Goal: Task Accomplishment & Management: Manage account settings

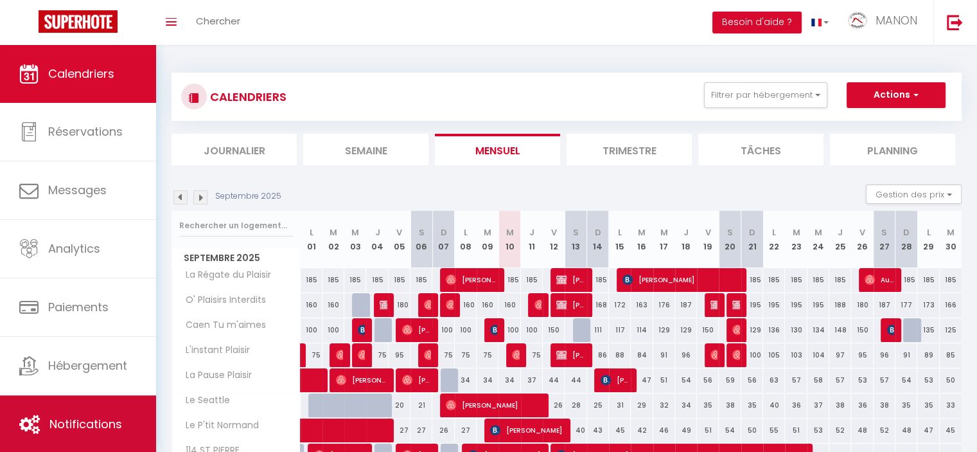
click at [57, 410] on link "Notifications" at bounding box center [78, 424] width 156 height 58
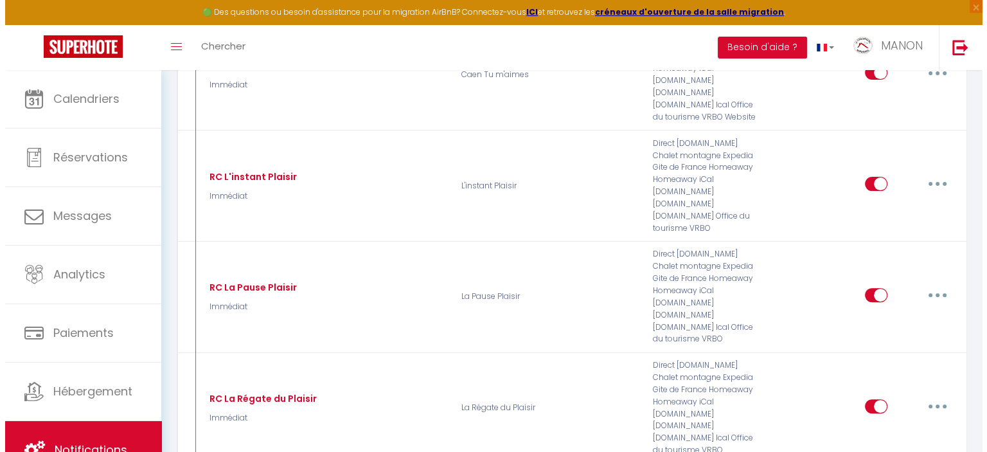
scroll to position [307, 0]
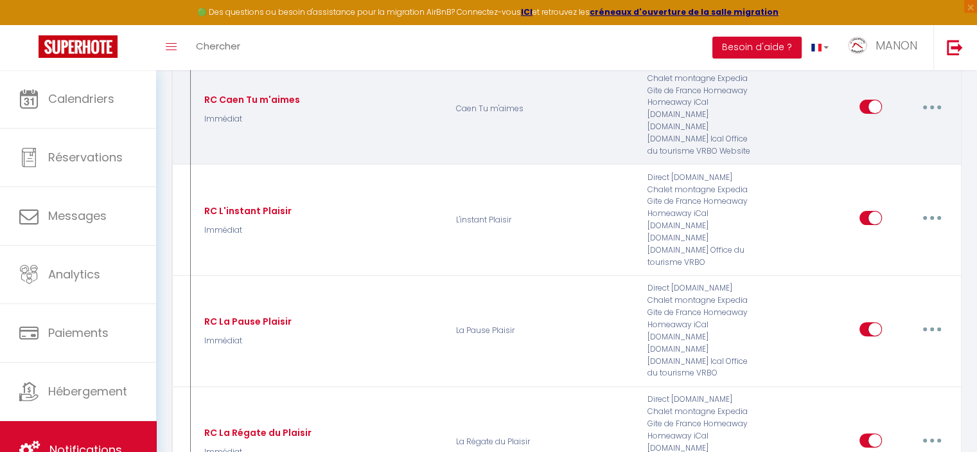
click at [933, 105] on icon "button" at bounding box center [932, 107] width 4 height 4
click at [925, 125] on link "Editer" at bounding box center [898, 136] width 95 height 22
type input "RC Caen Tu m'aimes"
select select "Immédiat"
select select
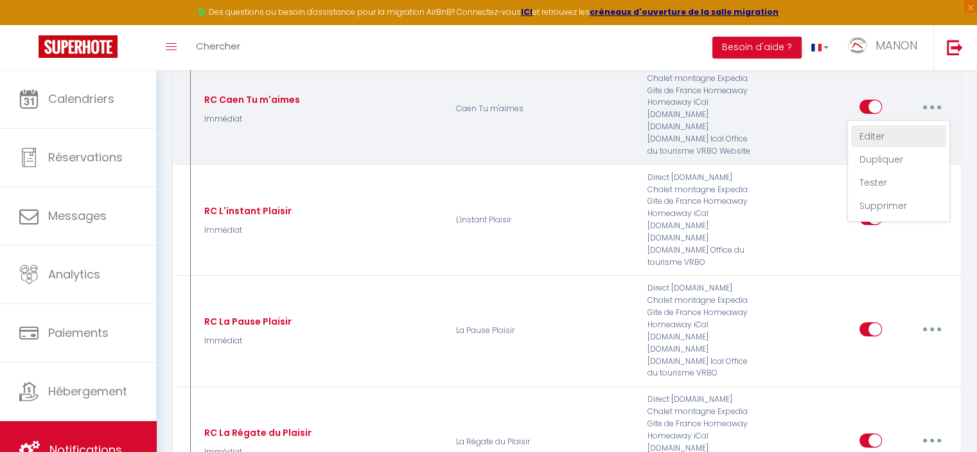
checkbox input "true"
checkbox input "false"
radio input "true"
type input "Réservation confirmée "Caen, Tu M'aimes""
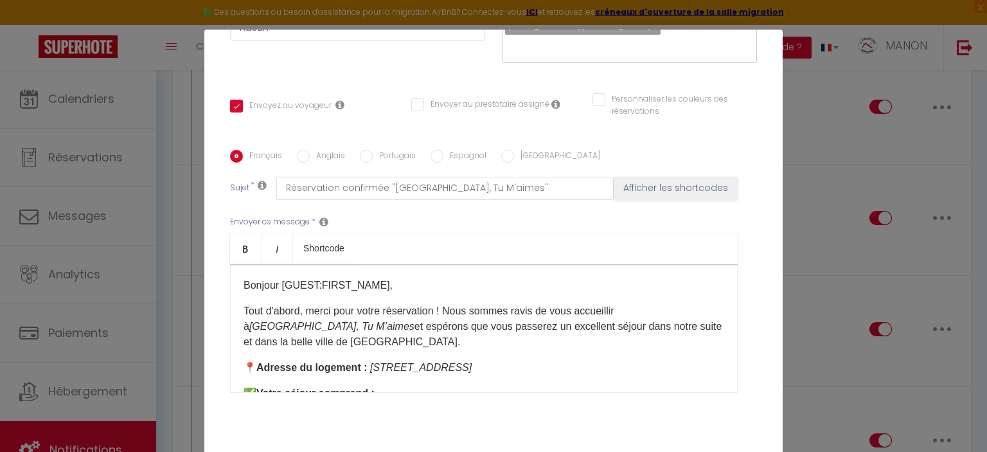
scroll to position [283, 0]
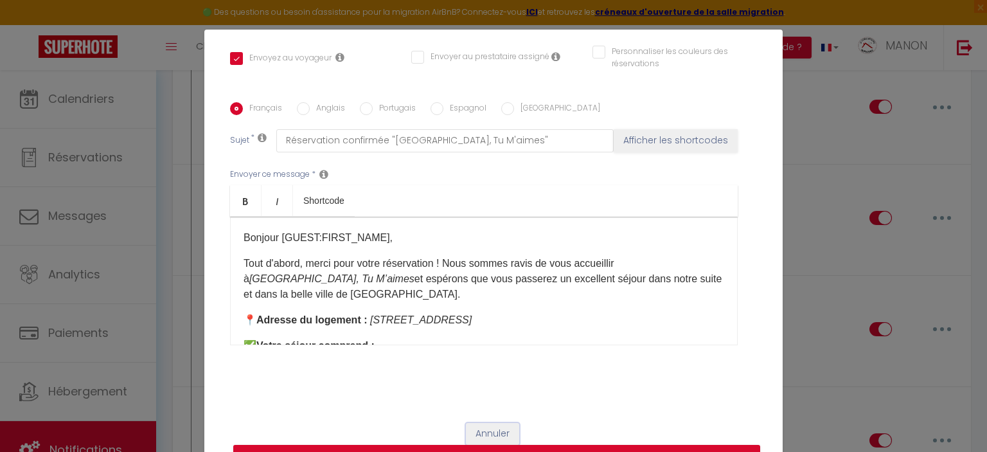
click at [483, 432] on button "Annuler" at bounding box center [492, 434] width 53 height 22
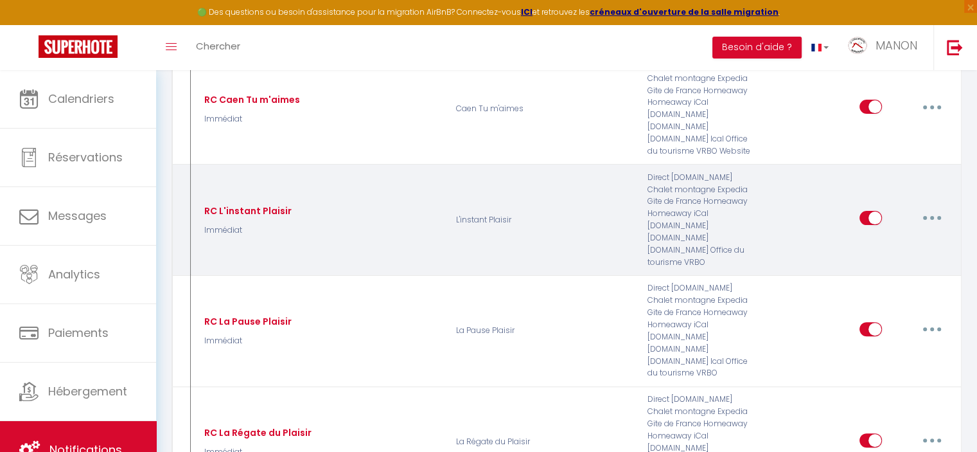
click at [934, 208] on button "button" at bounding box center [932, 218] width 36 height 21
click at [914, 236] on link "Editer" at bounding box center [898, 247] width 95 height 22
type input "RC L'instant Plaisir"
checkbox input "true"
checkbox input "false"
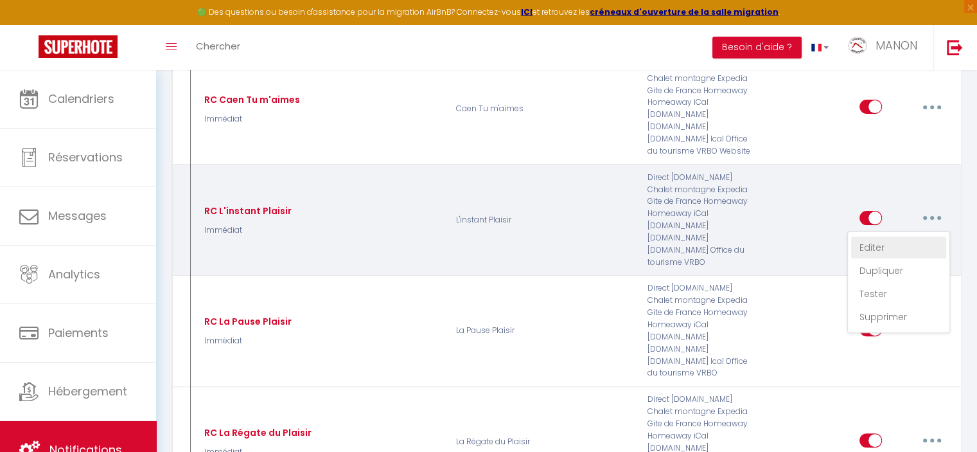
checkbox input "false"
type input "Réservation Confirmée [RENTAL:NAME]"
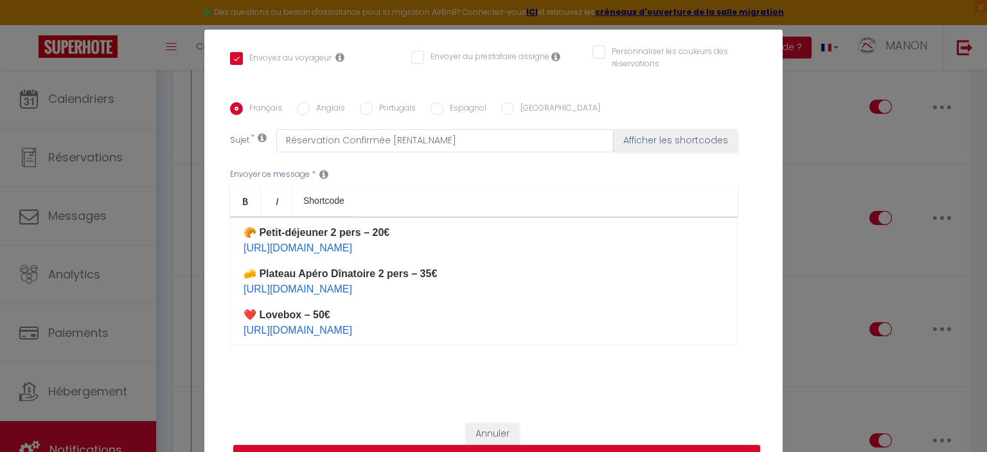
scroll to position [404, 0]
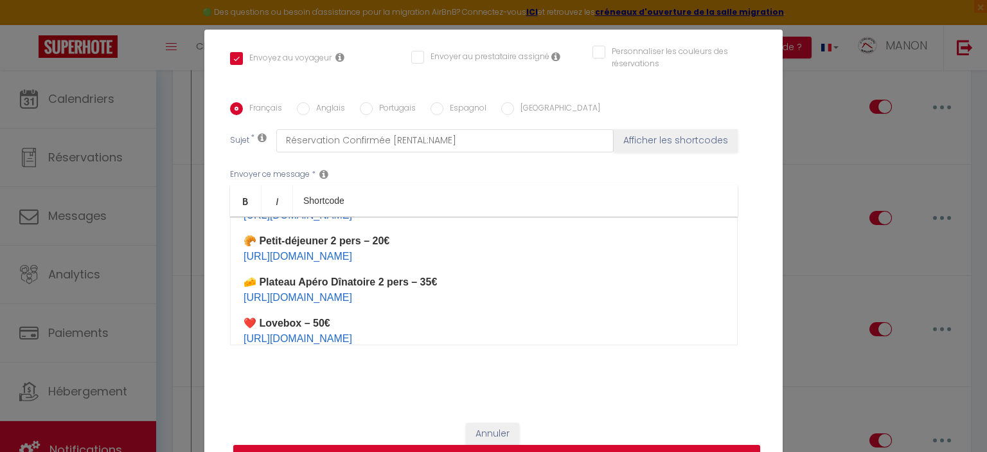
click at [654, 287] on p "🧀 Plateau Apéro Dînatoire 2 pers – 35€ https://buy.stripe.com/6oE4hq9YOebS0Mw3cg" at bounding box center [484, 289] width 481 height 31
click at [637, 295] on p "🧀 Plateau Apéro Dînatoire 2 pers – 35€ https://buy.stripe.com/6oE4hq9YOebS0Mw3cg" at bounding box center [484, 289] width 481 height 31
click at [517, 253] on p "🥐 Petit-déjeuner 2 pers – 20€ https://buy.stripe.com/eVa15eb2S7Nu9j2005" at bounding box center [484, 248] width 481 height 31
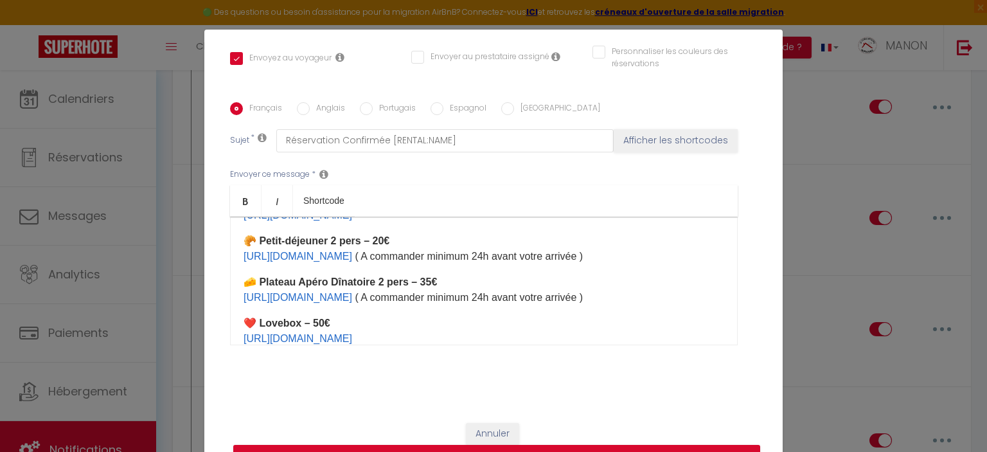
click at [664, 339] on p "❤️ Lovebox – 50€ https://buy.stripe.com/aEU7tC5Iygk0cve003" at bounding box center [484, 330] width 481 height 31
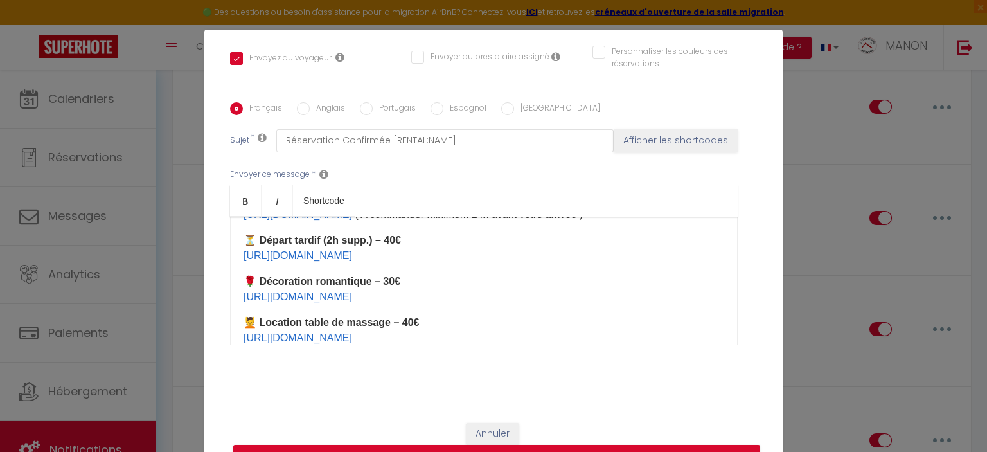
scroll to position [544, 0]
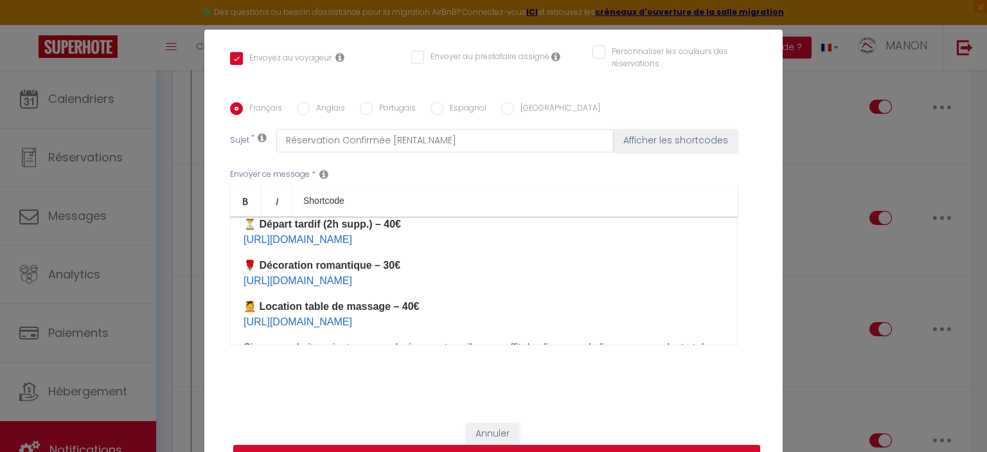
click at [666, 287] on p "🌹 Décoration romantique – 30€ https://buy.stripe.com/7sI6py7QGd7ObrabIJ" at bounding box center [484, 273] width 481 height 31
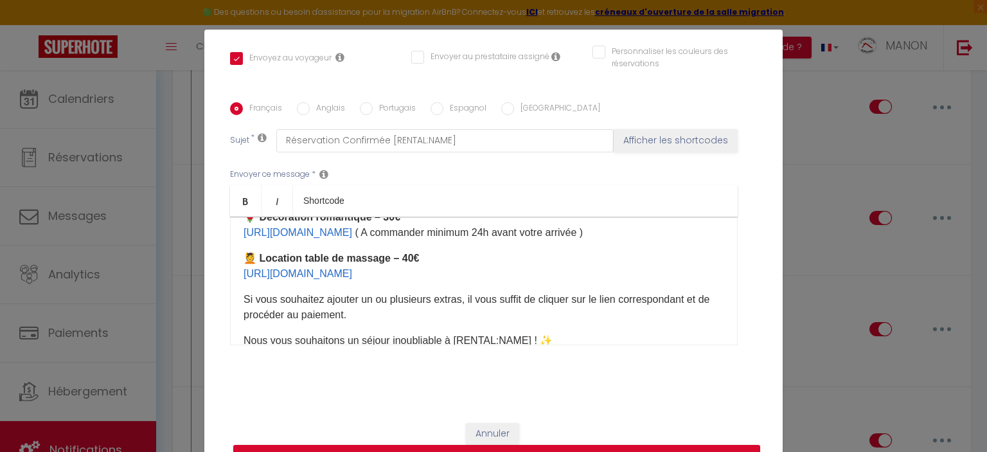
scroll to position [596, 0]
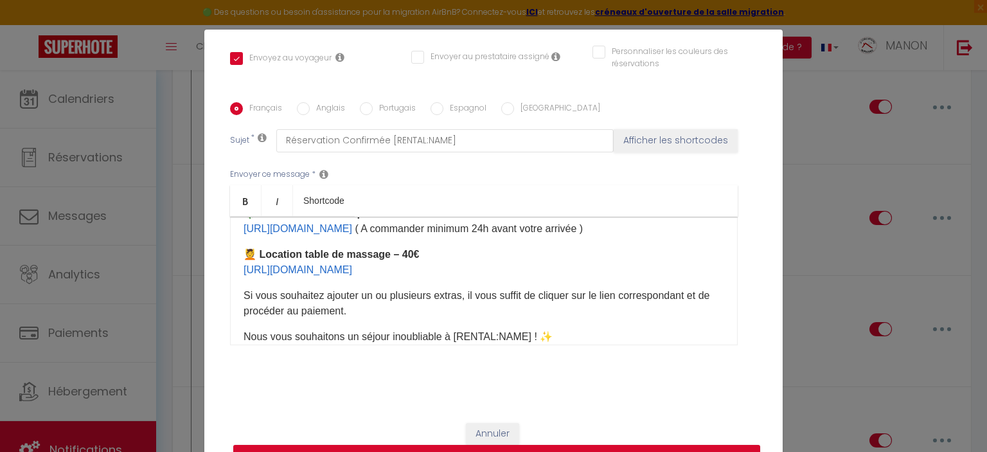
click at [589, 267] on p "💆 Location table de massage – 40€ https://buy.stripe.com/6oEbJSc6W0l2bra6oo ​" at bounding box center [484, 262] width 481 height 31
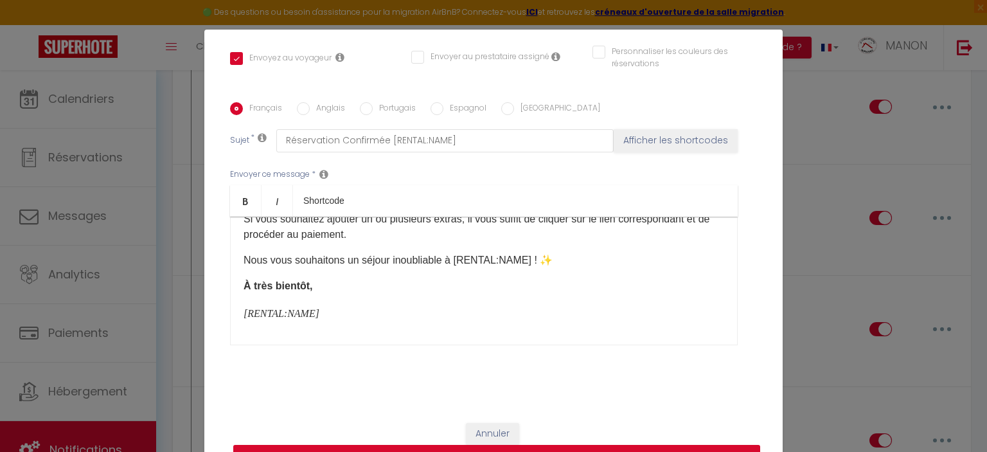
click at [634, 449] on button "Mettre à jour" at bounding box center [496, 457] width 527 height 24
checkbox input "true"
checkbox input "false"
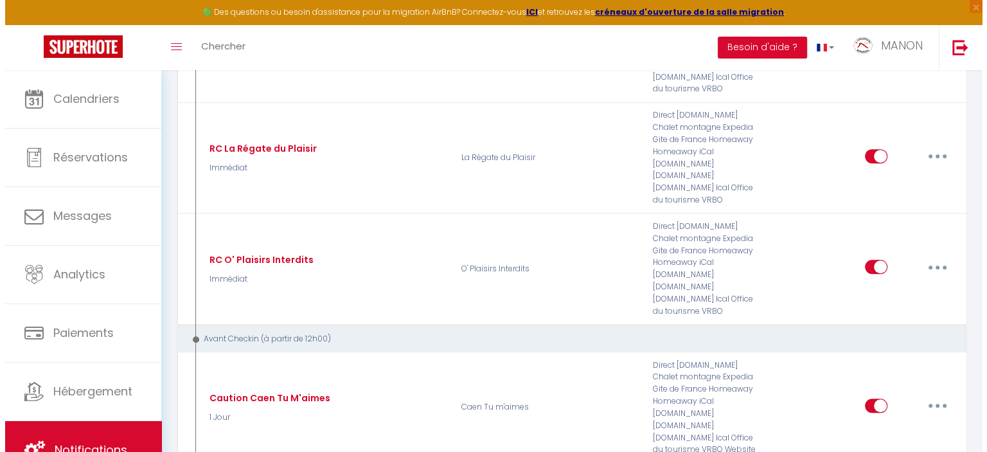
scroll to position [596, 0]
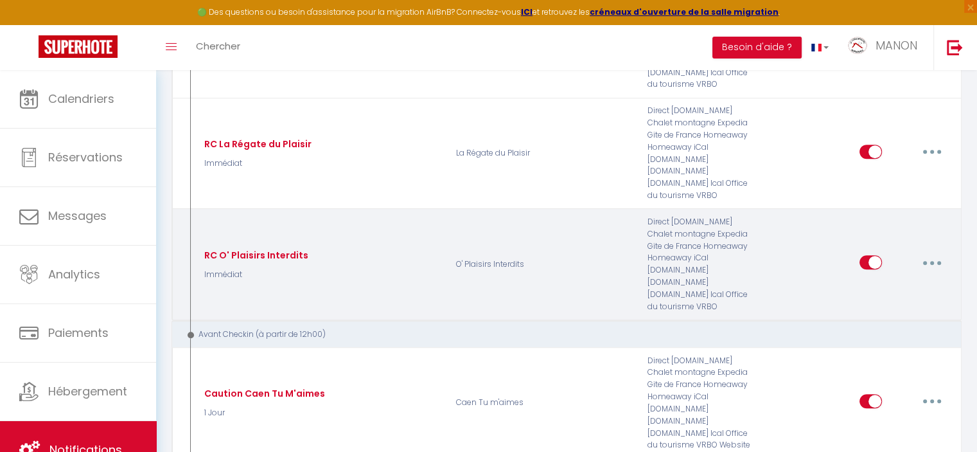
click at [930, 261] on icon "button" at bounding box center [932, 263] width 4 height 4
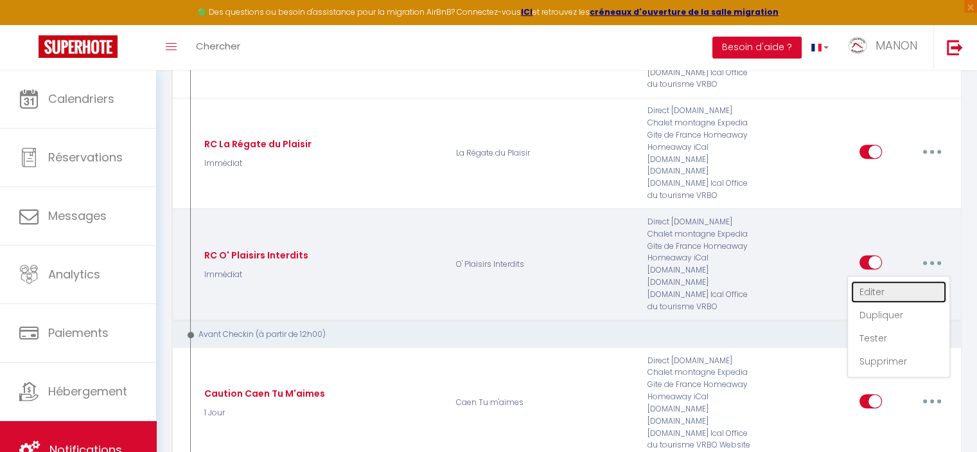
click at [907, 281] on link "Editer" at bounding box center [898, 292] width 95 height 22
type input "RC O' Plaisirs Interdits"
select select "Immédiat"
select select
checkbox input "true"
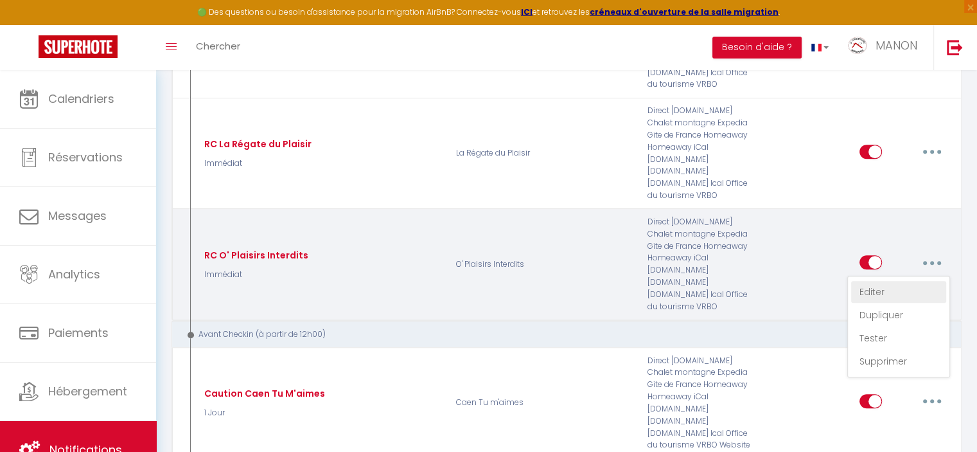
checkbox input "false"
radio input "true"
type input "Réservation Confirmée O' Plaisirs Interdits"
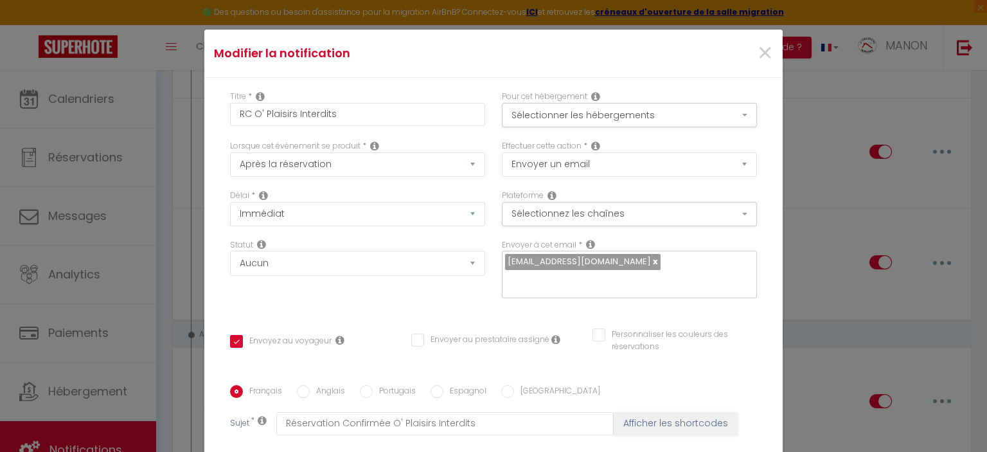
scroll to position [278, 0]
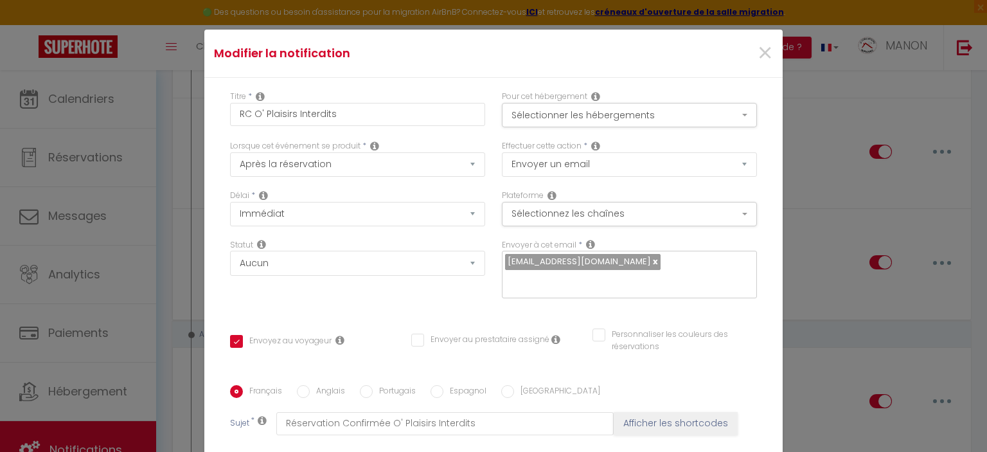
scroll to position [738, 0]
drag, startPoint x: 503, startPoint y: 288, endPoint x: 240, endPoint y: 274, distance: 263.2
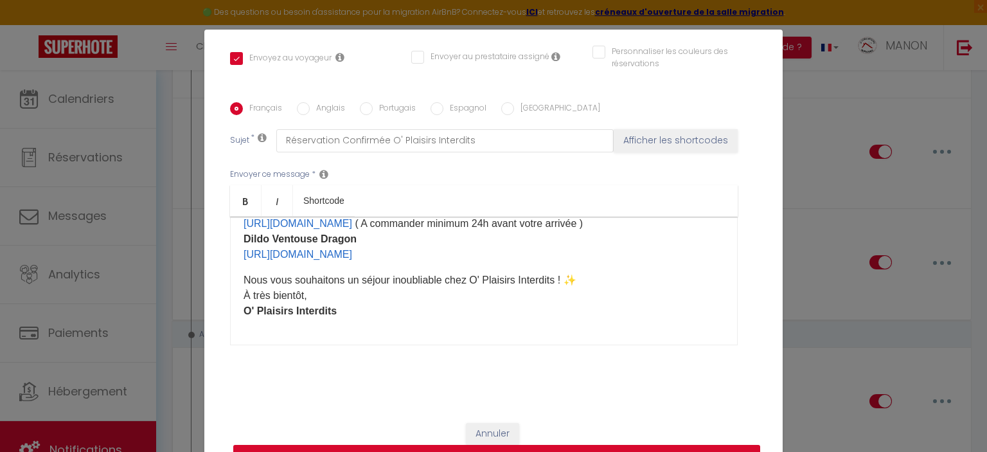
click at [682, 445] on button "Mettre à jour" at bounding box center [496, 457] width 527 height 24
checkbox input "true"
checkbox input "false"
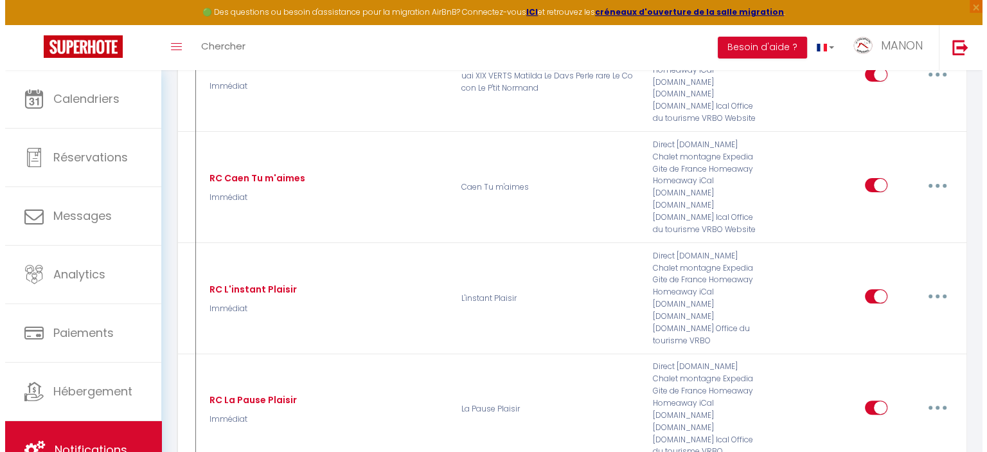
scroll to position [224, 0]
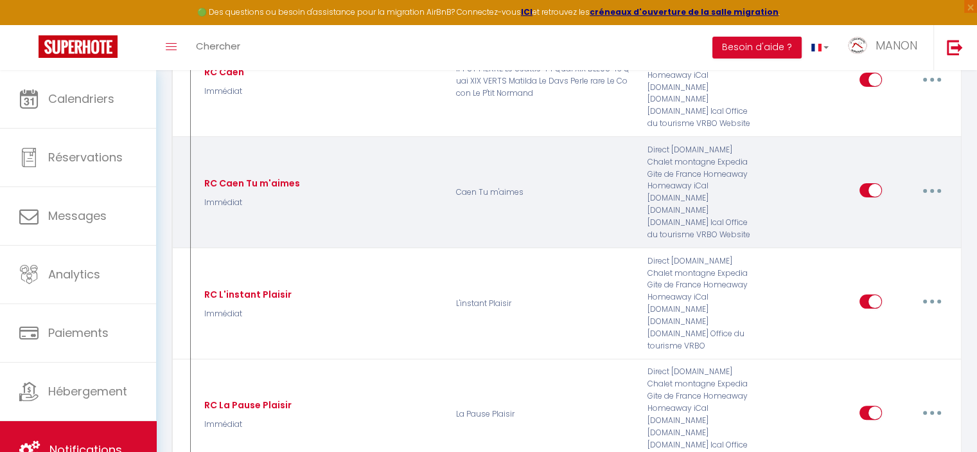
click at [935, 180] on button "button" at bounding box center [932, 190] width 36 height 21
click at [907, 209] on link "Editer" at bounding box center [898, 220] width 95 height 22
type input "RC Caen Tu m'aimes"
select select "Immédiat"
select select
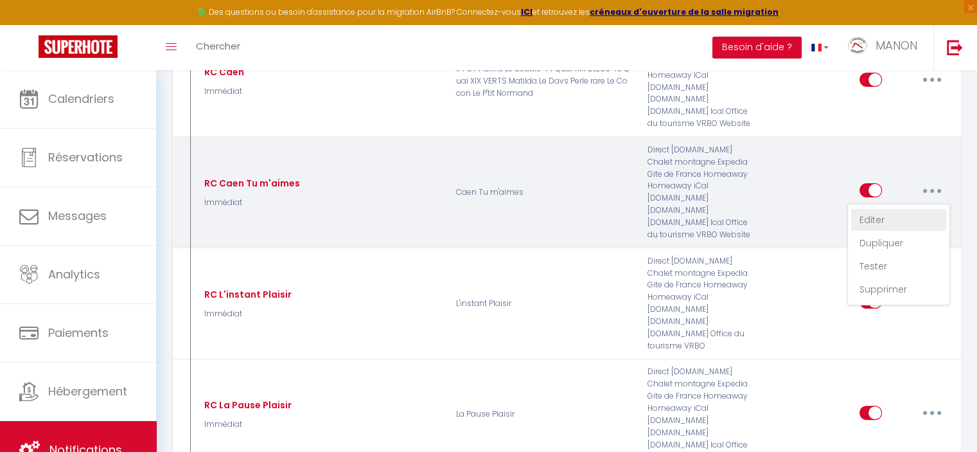
checkbox input "true"
checkbox input "false"
radio input "true"
type input "Réservation confirmée "Caen, Tu M'aimes""
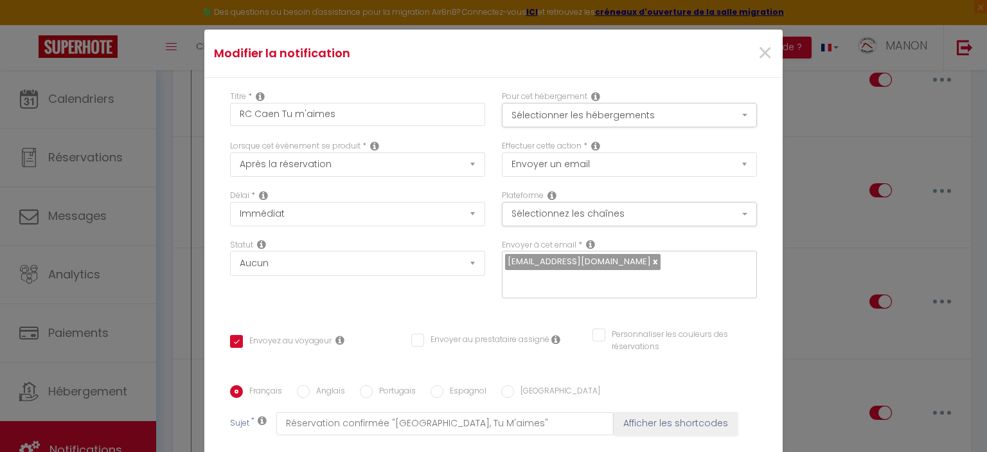
scroll to position [465, 0]
drag, startPoint x: 493, startPoint y: 333, endPoint x: 242, endPoint y: 295, distance: 253.4
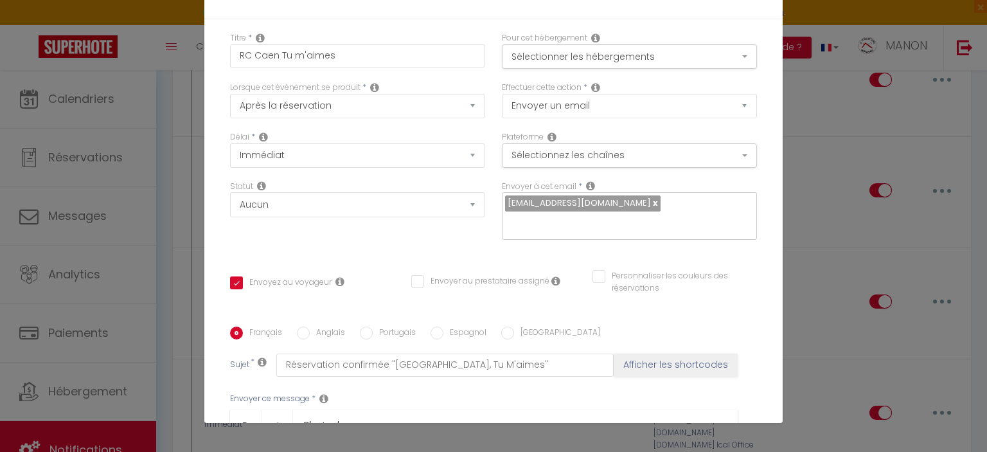
checkbox input "true"
checkbox input "false"
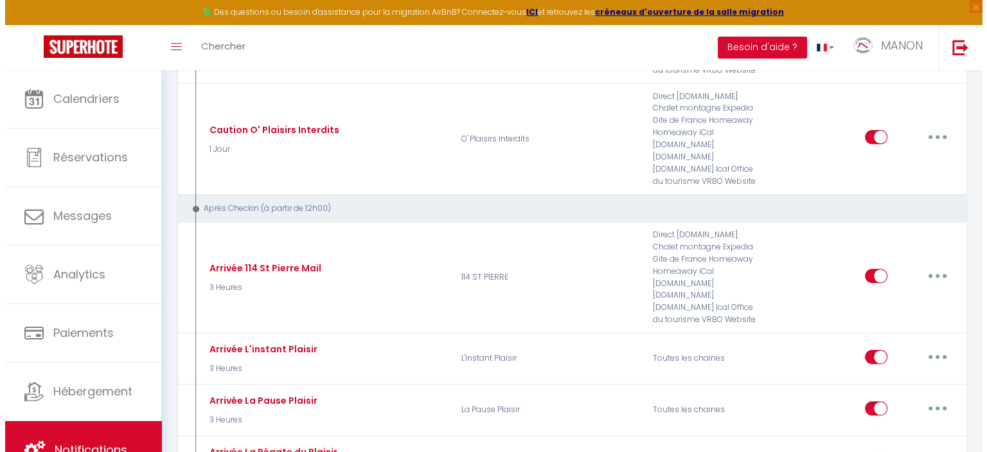
scroll to position [1249, 0]
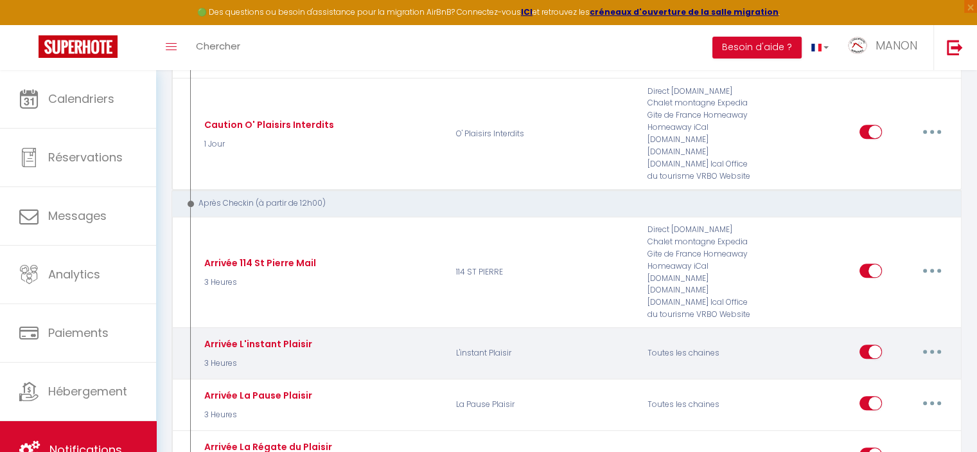
click at [937, 341] on button "button" at bounding box center [932, 351] width 36 height 21
click at [923, 369] on link "Editer" at bounding box center [898, 380] width 95 height 22
type input "Arrivée L'instant Plaisir"
select select "3"
select select "3 Heures"
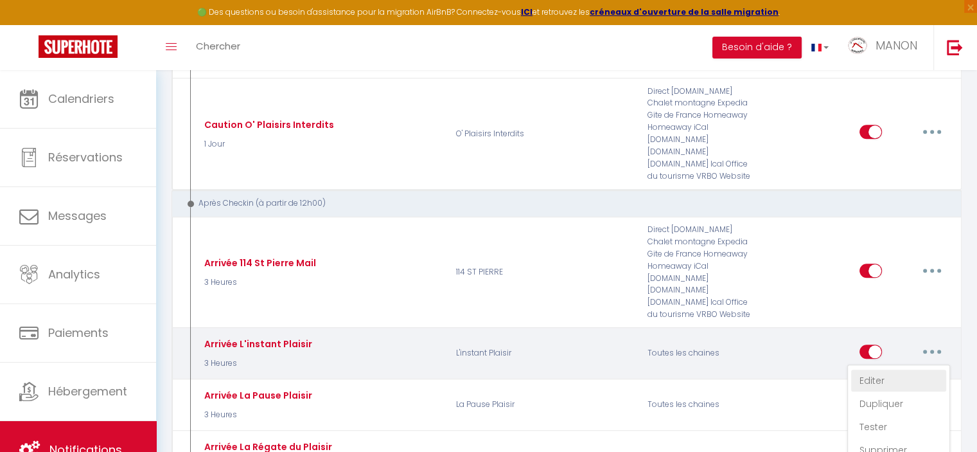
select select "if_deposit_is_paid"
checkbox input "true"
checkbox input "false"
radio input "true"
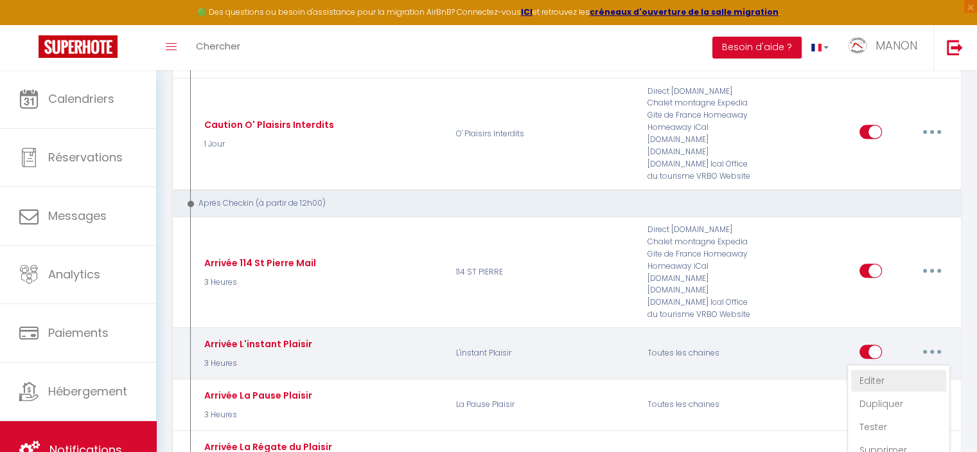
type input "Instructions d'arrivée L'instant Plaisir"
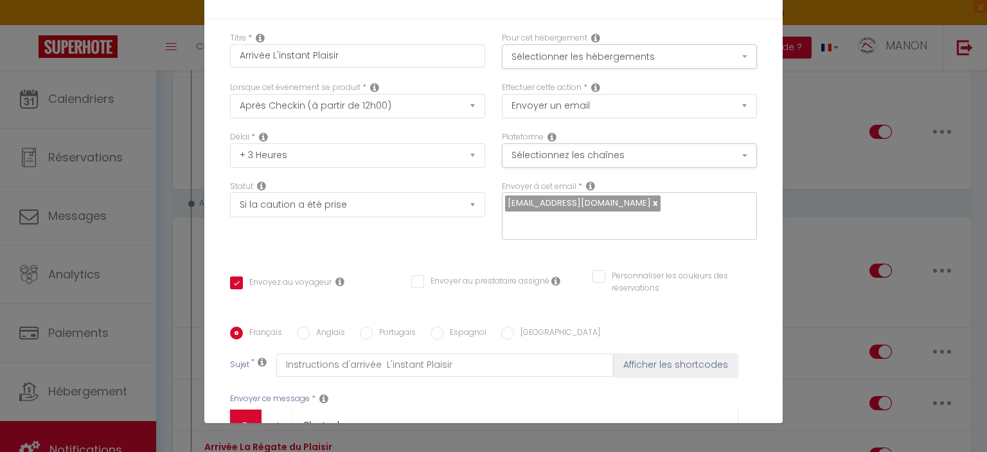
scroll to position [0, 0]
drag, startPoint x: 419, startPoint y: 282, endPoint x: 235, endPoint y: 191, distance: 205.2
copy div "Bonjour, Votre arrivée approche, nous avons hâte de vous accueillir ! 📍 Adresse…"
click at [702, 156] on button "Sélectionnez les chaînes" at bounding box center [629, 155] width 255 height 24
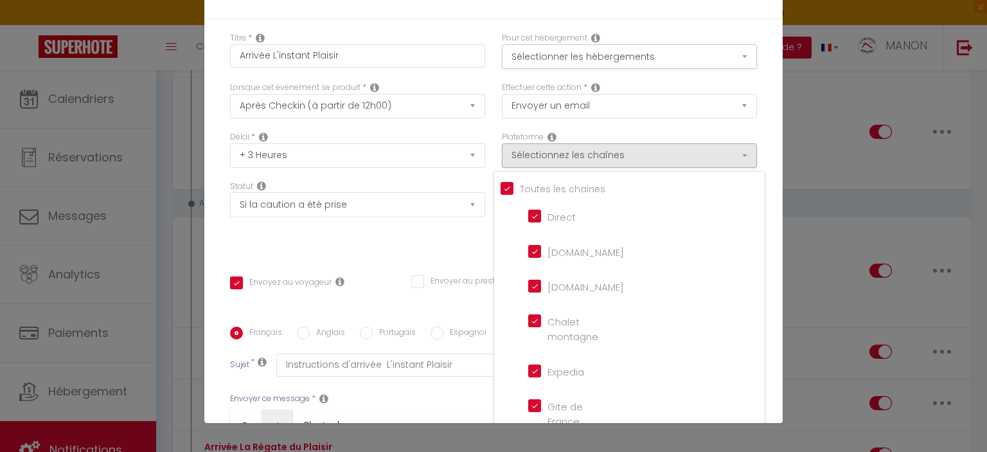
click at [539, 253] on input "[DOMAIN_NAME]" at bounding box center [564, 250] width 73 height 13
checkbox input "false"
checkbox input "true"
checkbox input "false"
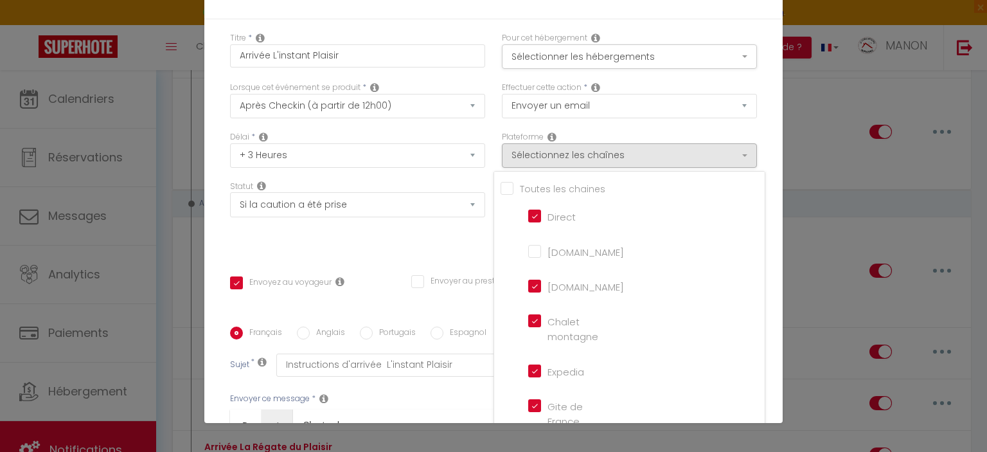
checkbox input "false"
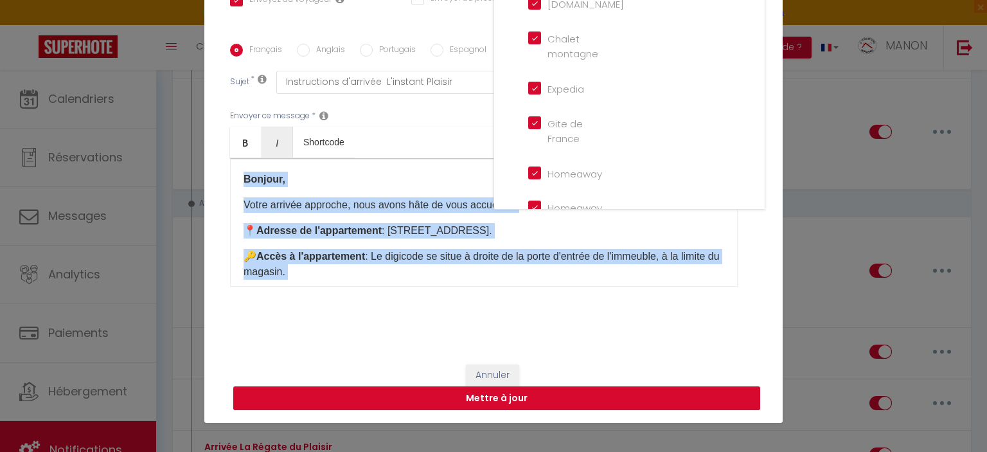
click at [583, 389] on button "Mettre à jour" at bounding box center [496, 398] width 527 height 24
checkbox input "true"
checkbox input "false"
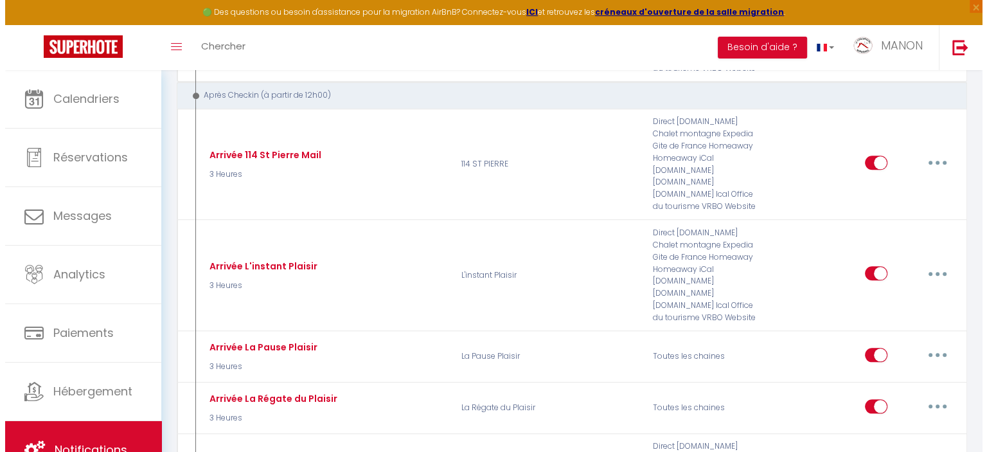
scroll to position [1367, 0]
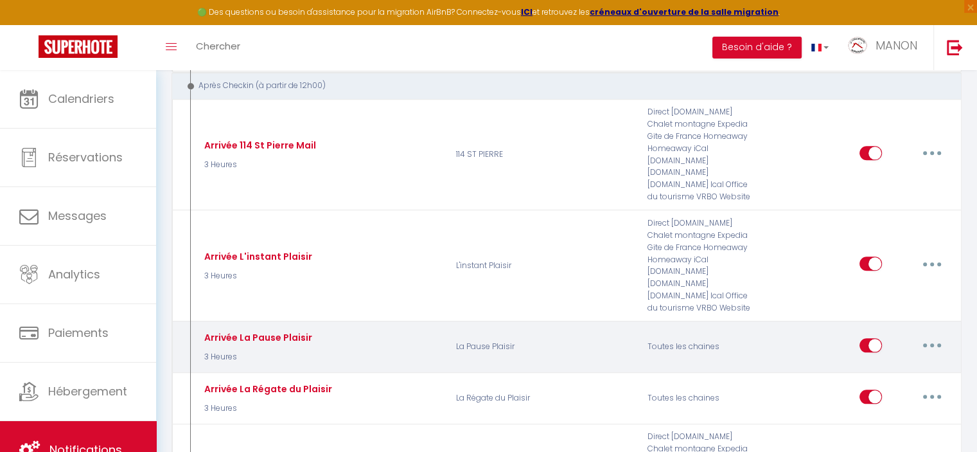
click at [927, 335] on button "button" at bounding box center [932, 345] width 36 height 21
click at [924, 363] on link "Editer" at bounding box center [898, 374] width 95 height 22
type input "Arrivée La Pause Plaisir"
select select "3"
select select "3 Heures"
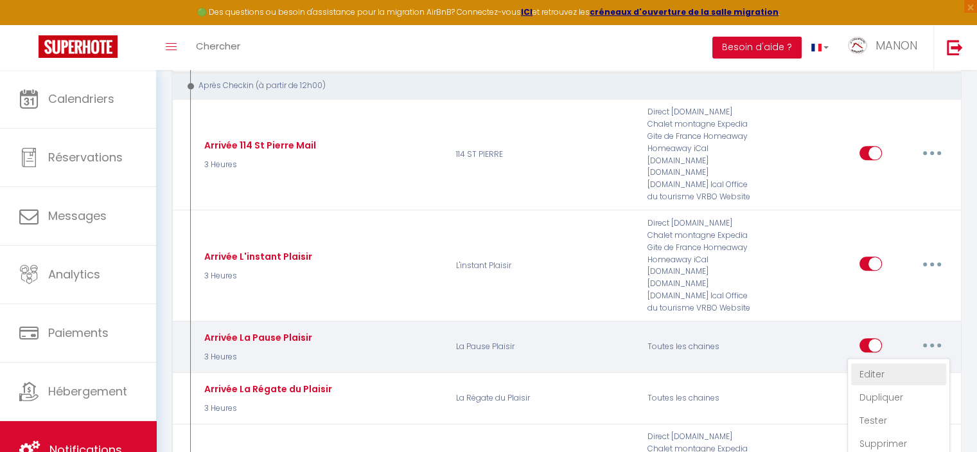
select select "if_deposit_is_paid"
checkbox input "true"
checkbox input "false"
radio input "true"
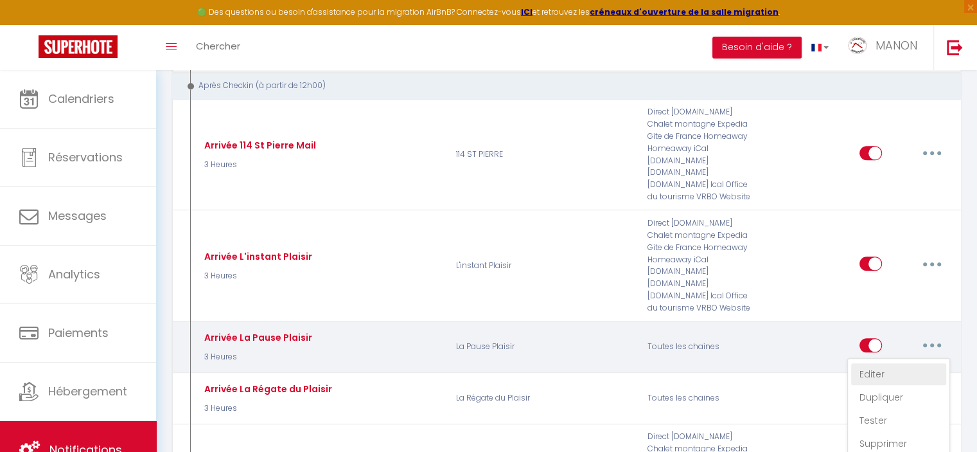
type input "Instructions d'arrivée La Pause Plaisir"
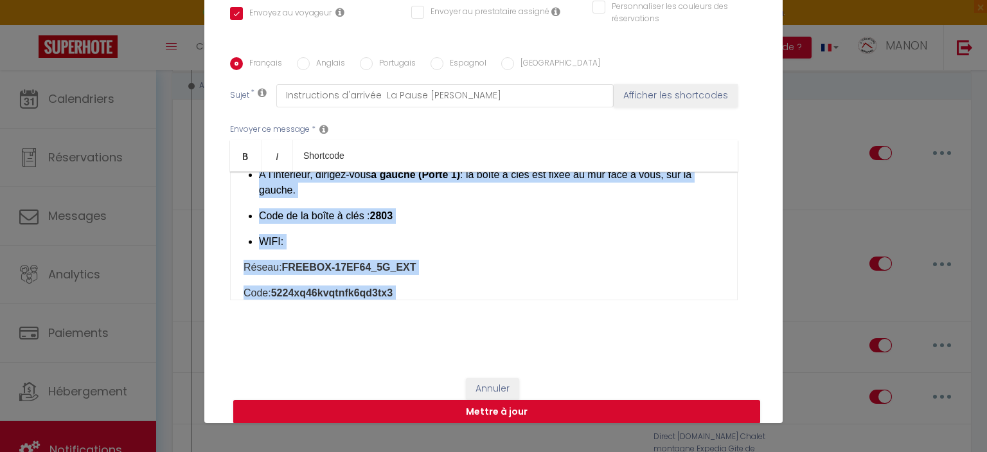
scroll to position [456, 0]
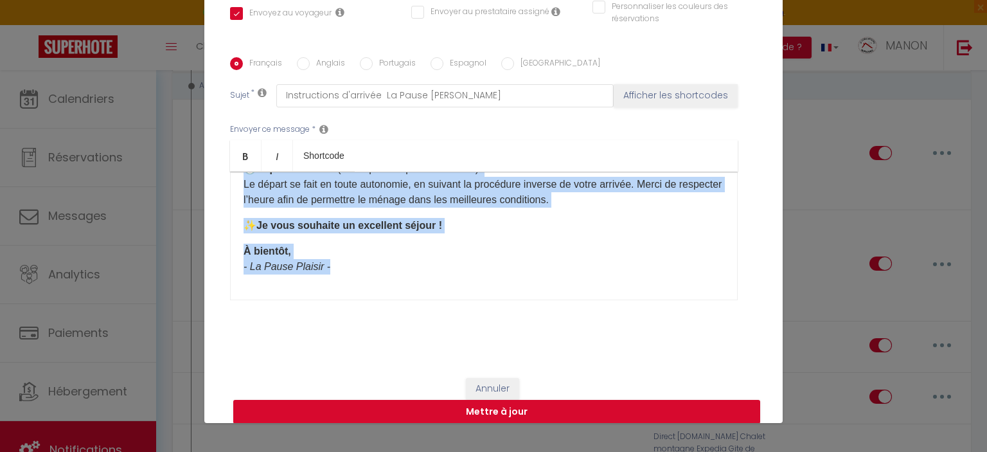
drag, startPoint x: 233, startPoint y: 190, endPoint x: 519, endPoint y: 348, distance: 326.1
click at [519, 348] on div "Titre * Arrivée La Pause Plaisir Pour cet hébergement Sélectionner les hébergem…" at bounding box center [493, 57] width 578 height 615
copy div "Bonjour, Votre arrivée approche, nous avons hâte de vous accueillir ! 📍 Adresse…"
click at [684, 411] on button "Mettre à jour" at bounding box center [496, 412] width 527 height 24
checkbox input "true"
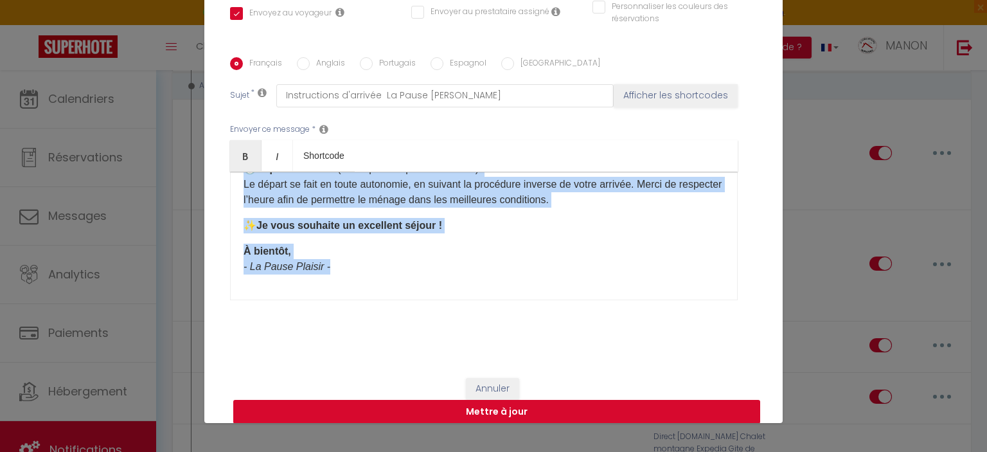
checkbox input "false"
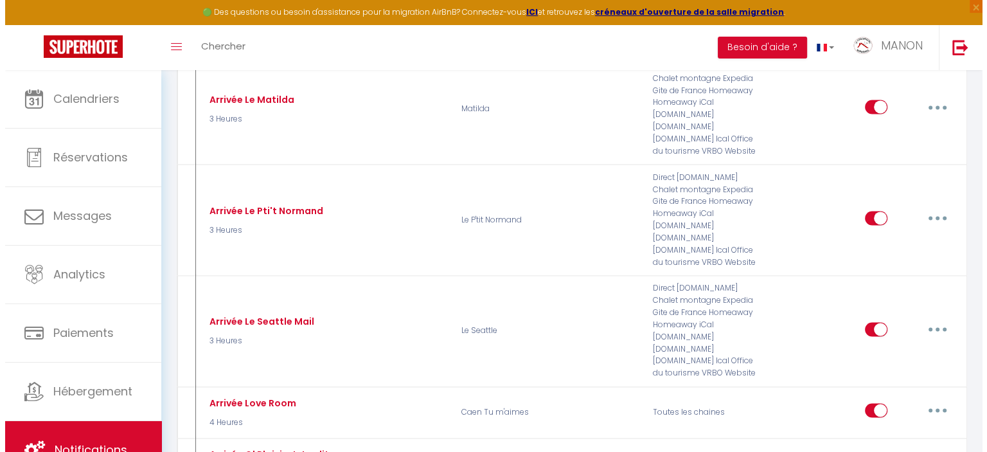
scroll to position [1974, 0]
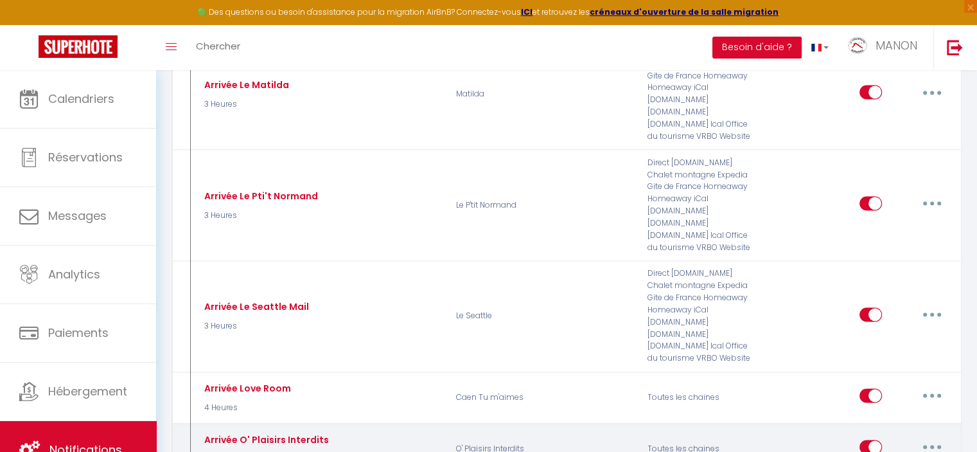
click at [934, 436] on button "button" at bounding box center [932, 446] width 36 height 21
type input "Arrivée O' Plaisirs Interdits"
select select "3"
select select "4 Heures"
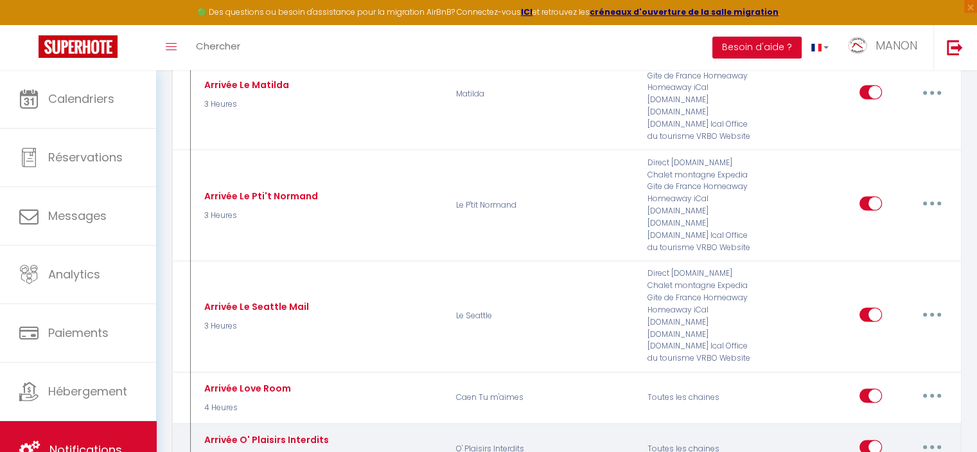
select select "if_deposit_is_paid"
checkbox input "true"
checkbox input "false"
radio input "true"
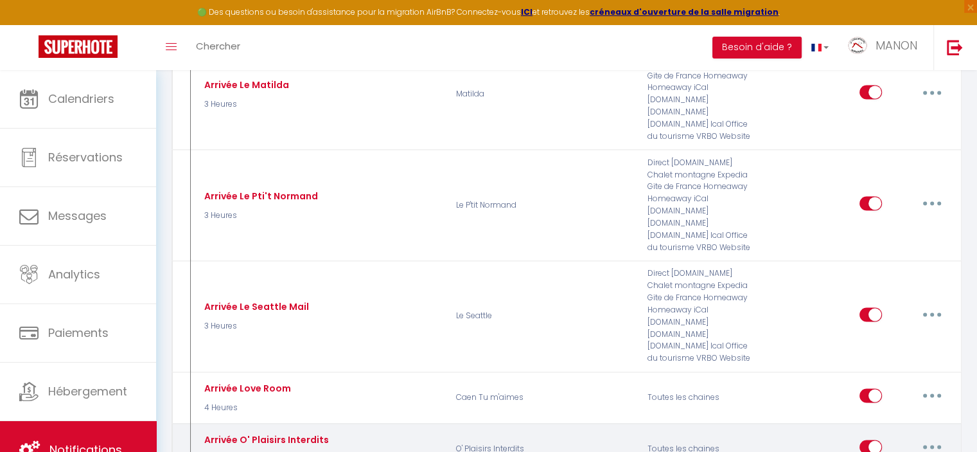
type input "Instructions d'arrivée "O' Plaisirs Interdits""
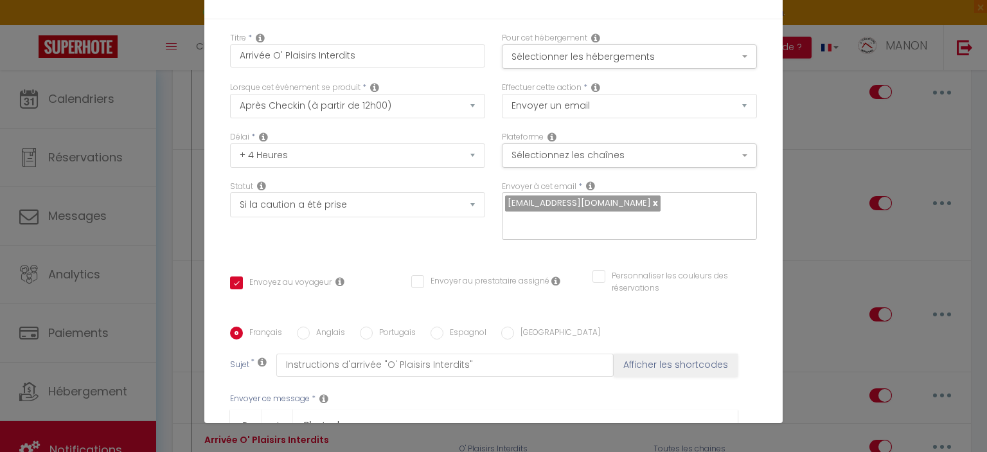
scroll to position [378, 0]
drag, startPoint x: 233, startPoint y: 193, endPoint x: 500, endPoint y: 320, distance: 295.2
click at [500, 320] on div "Français Anglais Portugais Espagnol Italien Sujet * Instructions d'arrivée "O' …" at bounding box center [493, 455] width 527 height 297
copy div "Bonjour, Votre arrivée approche, nous avons hâte de vous accueillir ! 📍 Adresse…"
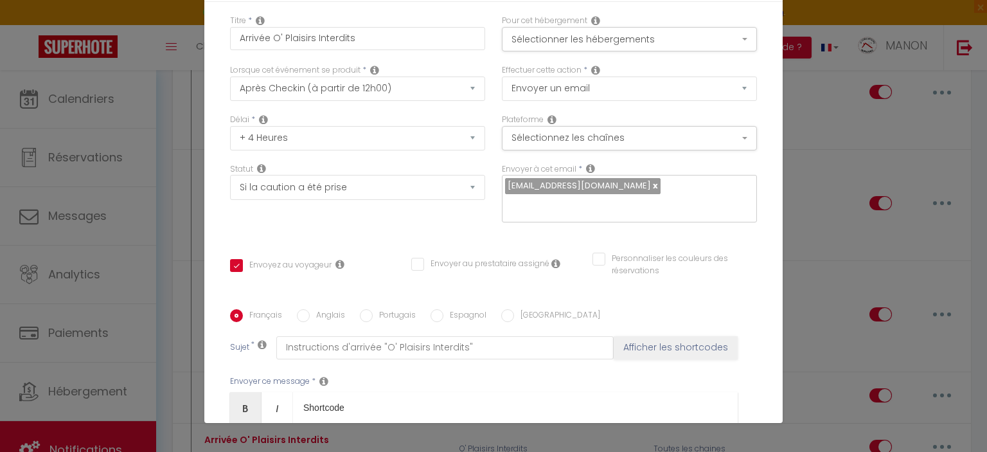
scroll to position [0, 0]
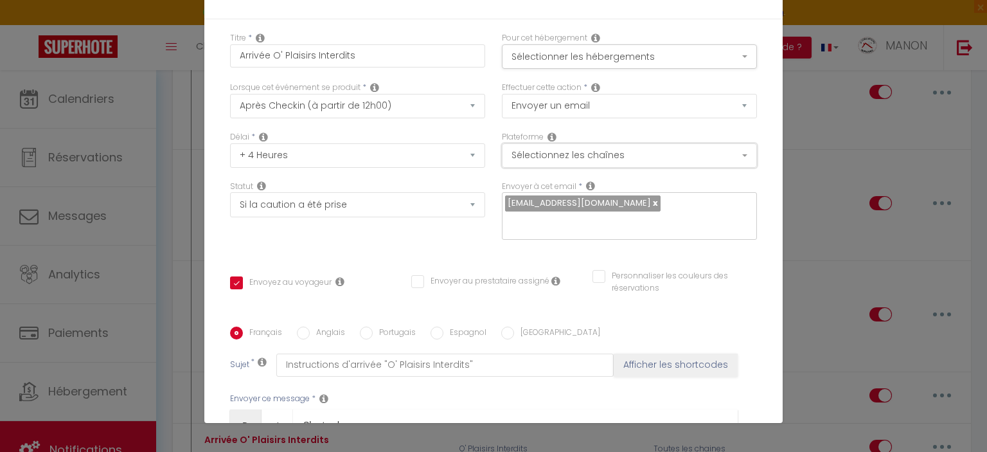
click at [675, 153] on button "Sélectionnez les chaînes" at bounding box center [629, 155] width 255 height 24
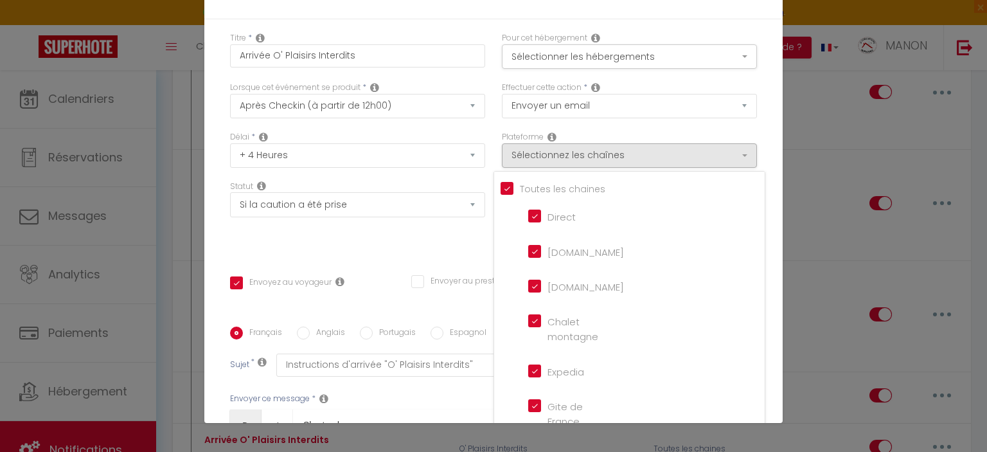
click at [533, 245] on input "[DOMAIN_NAME]" at bounding box center [564, 250] width 73 height 13
checkbox input "false"
checkbox input "true"
checkbox input "false"
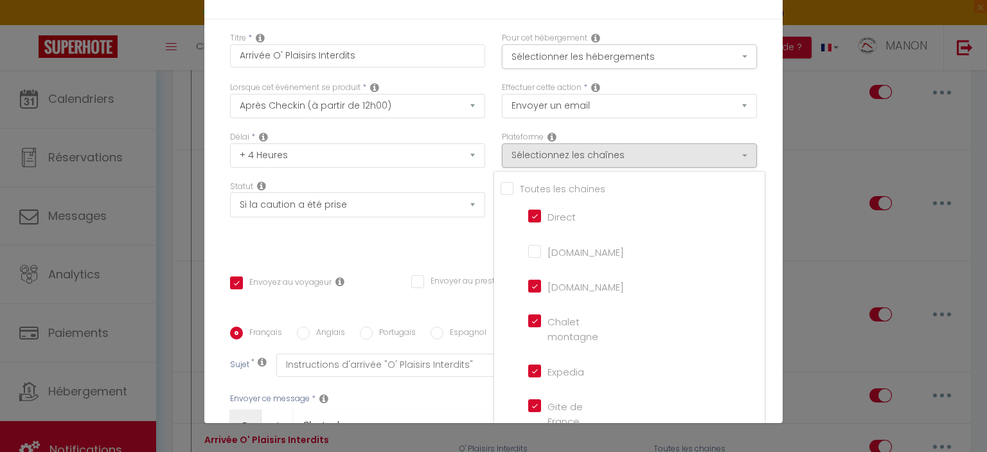
checkbox input "false"
click at [753, 211] on div "Titre * Arrivée O' Plaisirs Interdits Pour cet hébergement Sélectionner les héb…" at bounding box center [493, 326] width 578 height 615
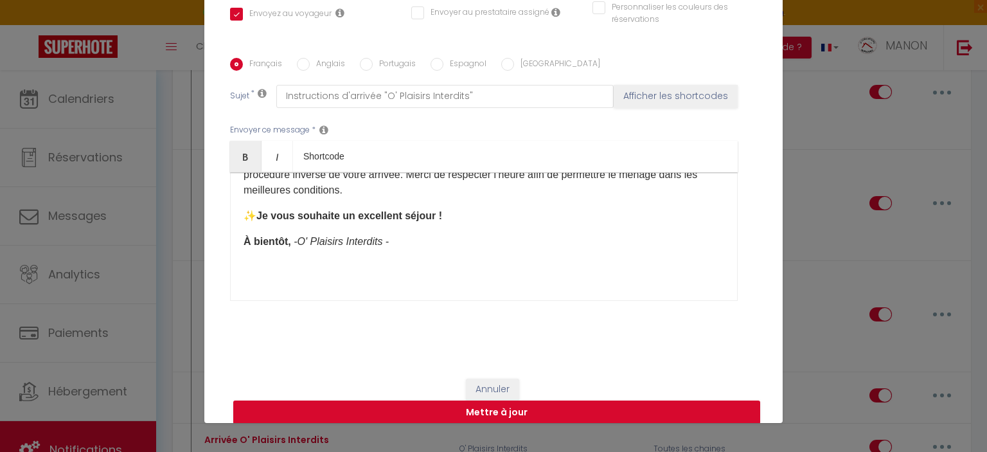
scroll to position [283, 0]
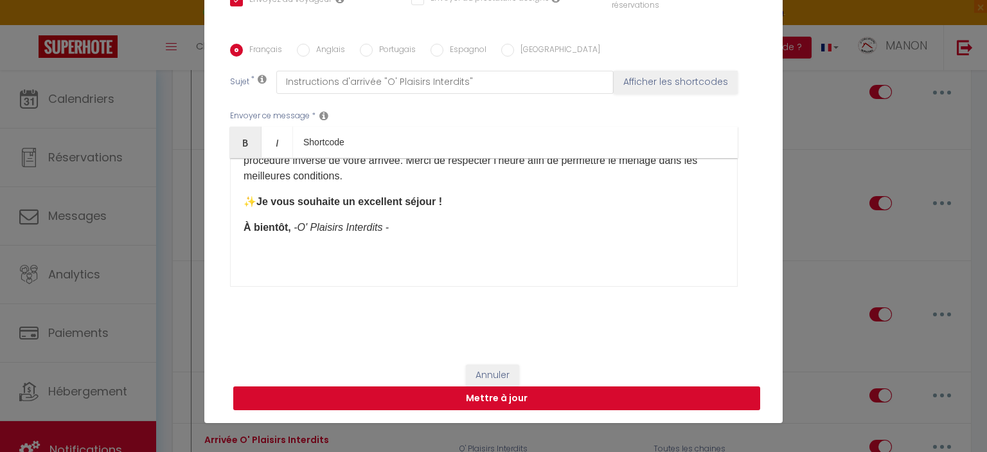
click at [678, 395] on button "Mettre à jour" at bounding box center [496, 398] width 527 height 24
checkbox input "true"
checkbox input "false"
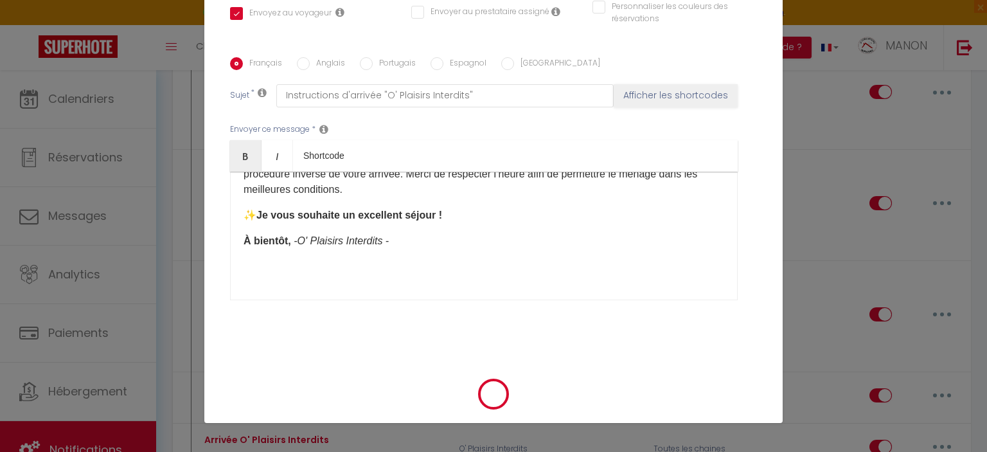
scroll to position [269, 0]
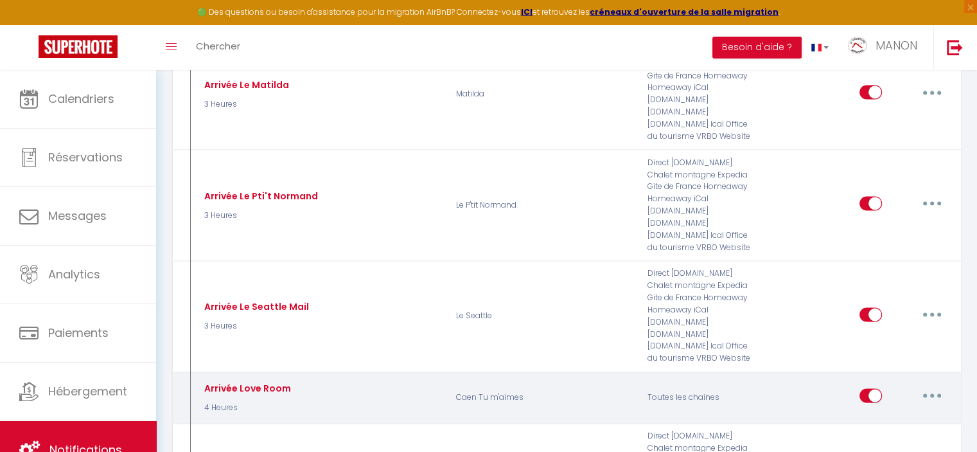
click at [936, 385] on button "button" at bounding box center [932, 395] width 36 height 21
click at [917, 414] on link "Editer" at bounding box center [898, 425] width 95 height 22
type input "Arrivée Love Room"
select select "3"
select select "4 Heures"
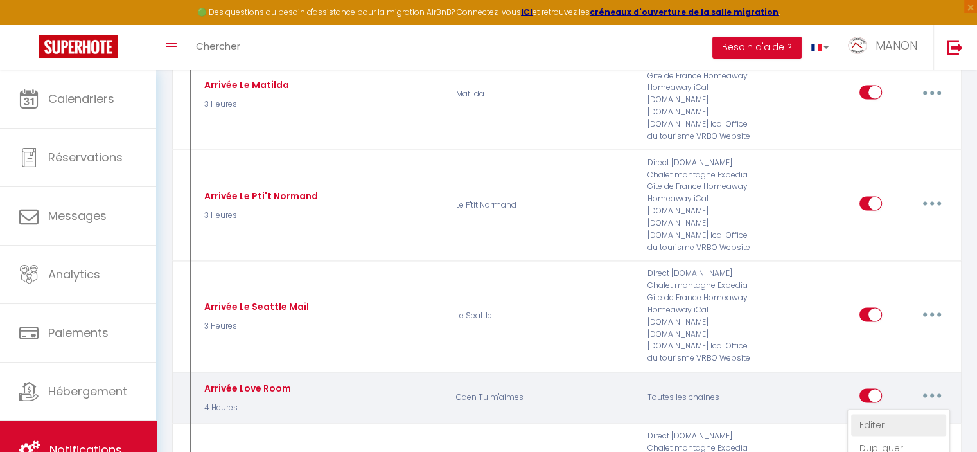
select select "if_deposit_is_paid"
checkbox input "true"
checkbox input "false"
radio input "true"
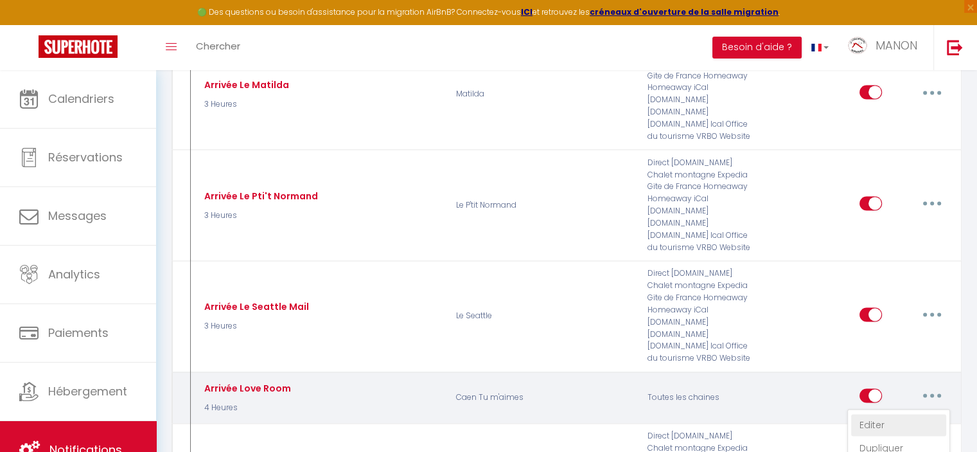
type input "Instructions d'arrivée "Caen, Tu M'aimes""
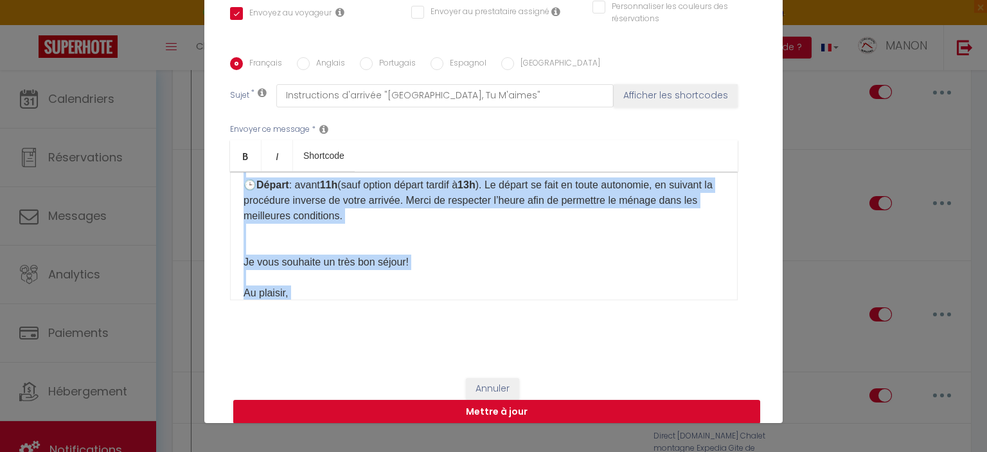
scroll to position [0, 0]
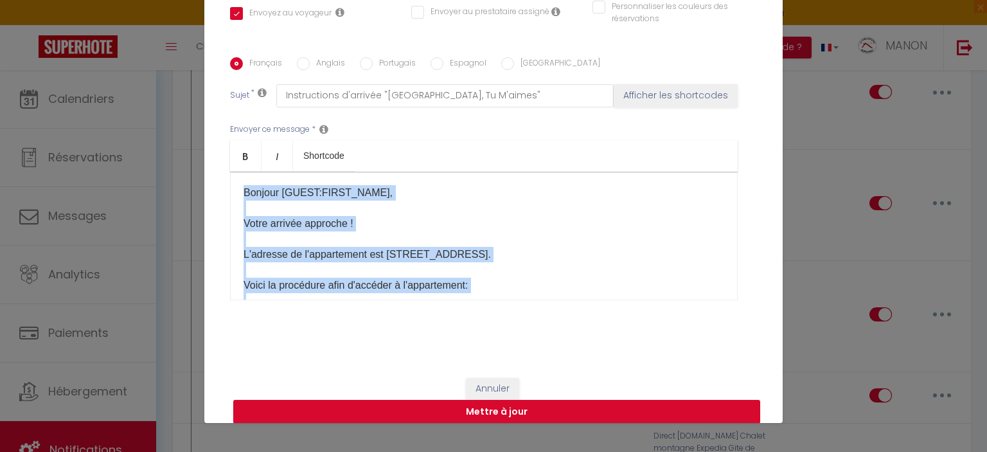
drag, startPoint x: 386, startPoint y: 253, endPoint x: 234, endPoint y: 187, distance: 165.5
click at [234, 187] on div "Bonjour [GUEST:FIRST_NAME]​, Votre arrivée approche ! L'adresse de l'appartemen…" at bounding box center [484, 236] width 508 height 129
copy p "Bonjour [GUEST:FIRST_NAME]​, Votre arrivée approche ! L'adresse de l'appartemen…"
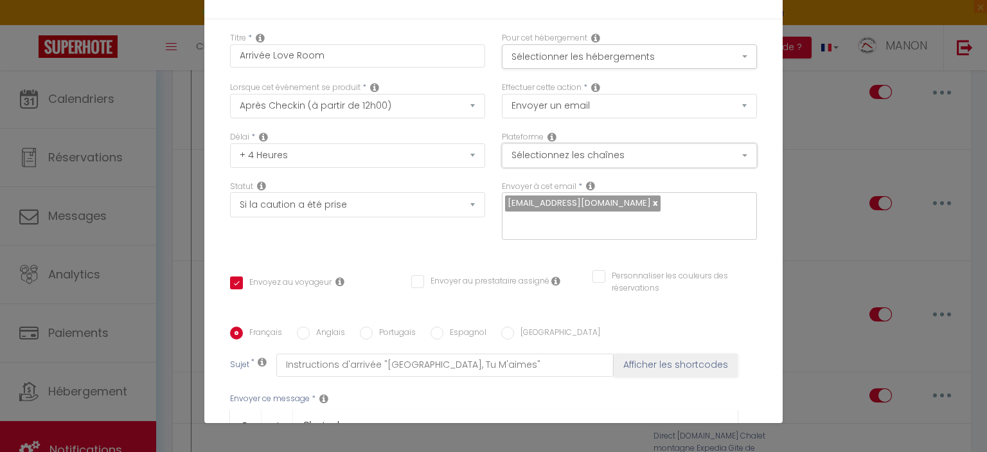
click at [684, 164] on button "Sélectionnez les chaînes" at bounding box center [629, 155] width 255 height 24
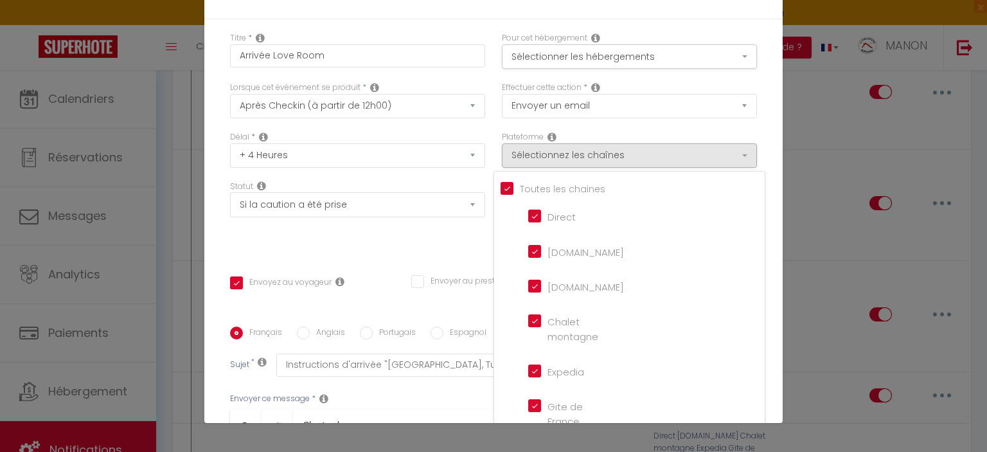
click at [560, 251] on input "[DOMAIN_NAME]" at bounding box center [564, 250] width 73 height 13
checkbox input "false"
checkbox input "true"
checkbox input "false"
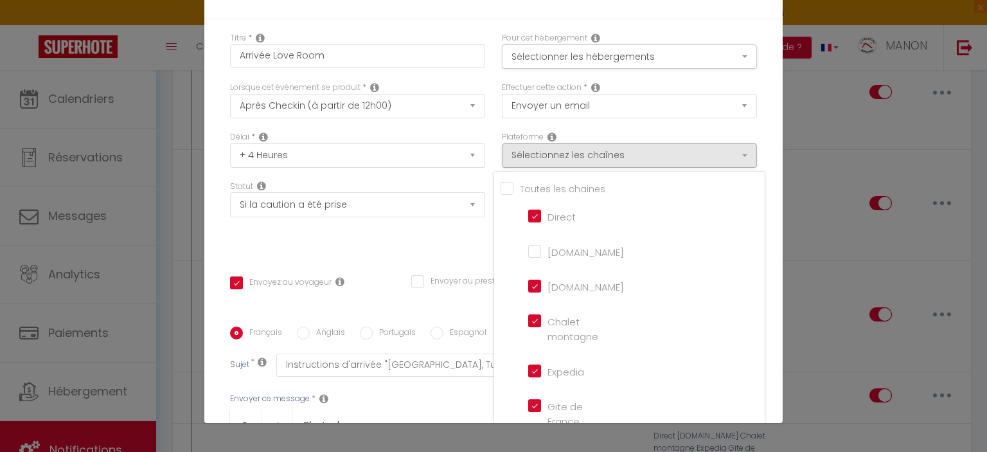
checkbox input "false"
click at [756, 101] on div "Titre * Arrivée Love Room Pour cet hébergement Sélectionner les hébergements To…" at bounding box center [493, 326] width 578 height 615
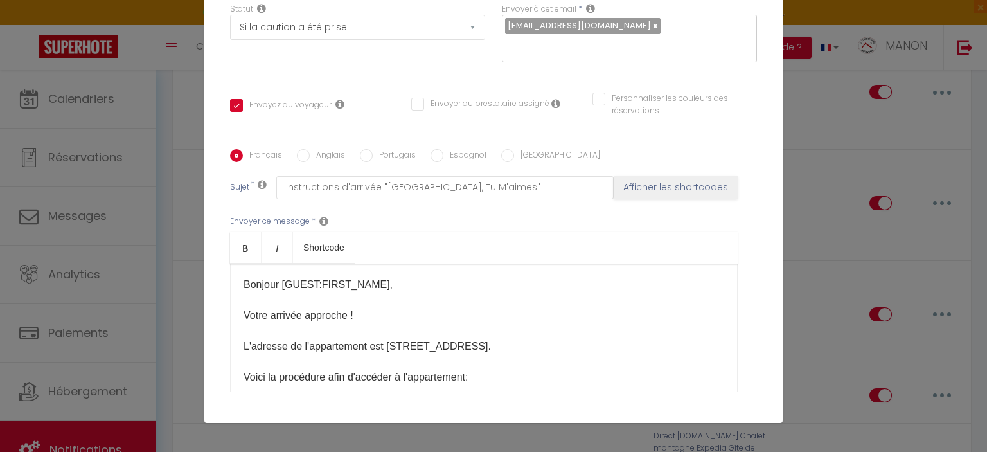
scroll to position [283, 0]
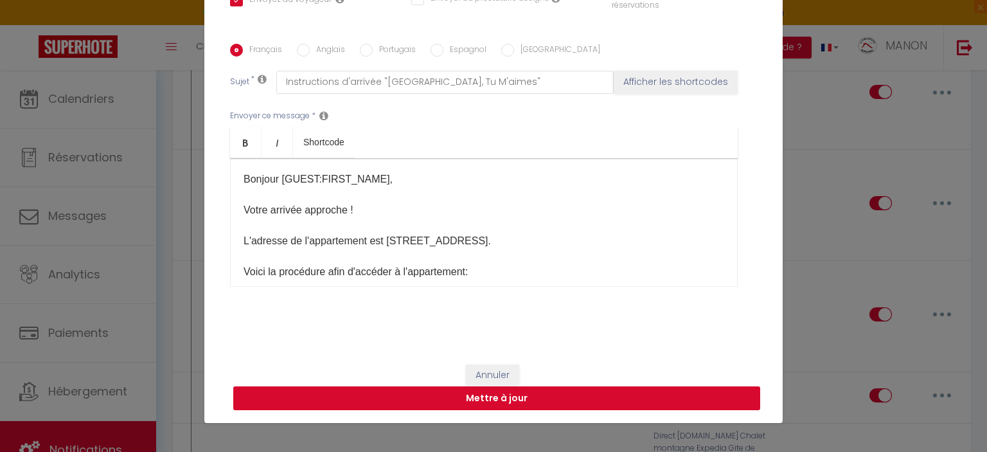
click at [599, 395] on button "Mettre à jour" at bounding box center [496, 398] width 527 height 24
checkbox input "true"
checkbox input "false"
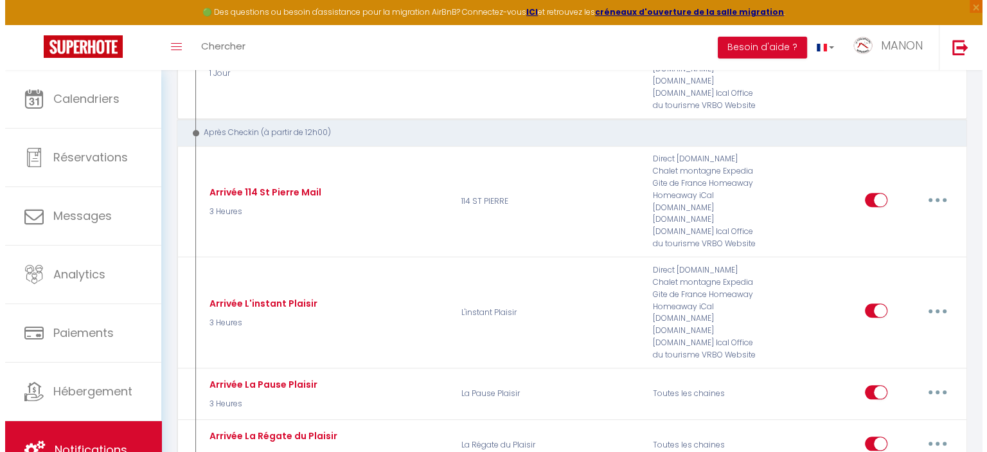
scroll to position [1315, 0]
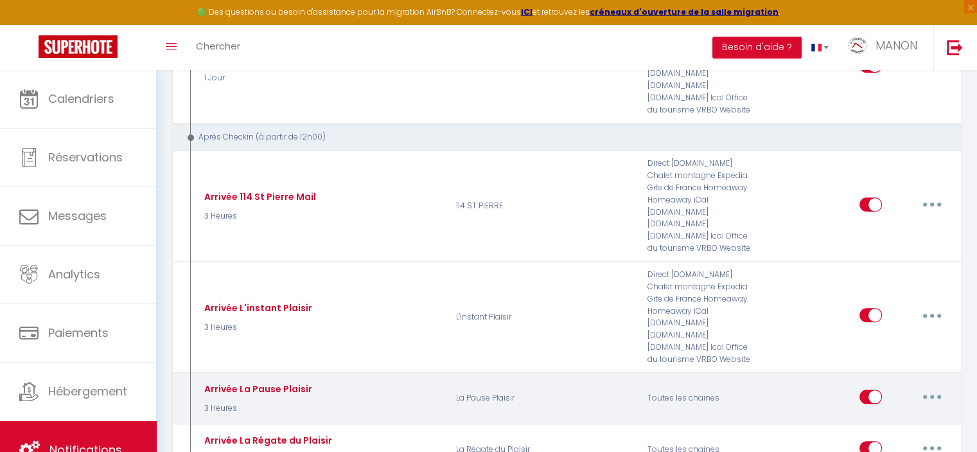
click at [935, 386] on button "button" at bounding box center [932, 396] width 36 height 21
click at [921, 414] on link "Editer" at bounding box center [898, 425] width 95 height 22
type input "Arrivée La Pause Plaisir"
select select "3"
select select "3 Heures"
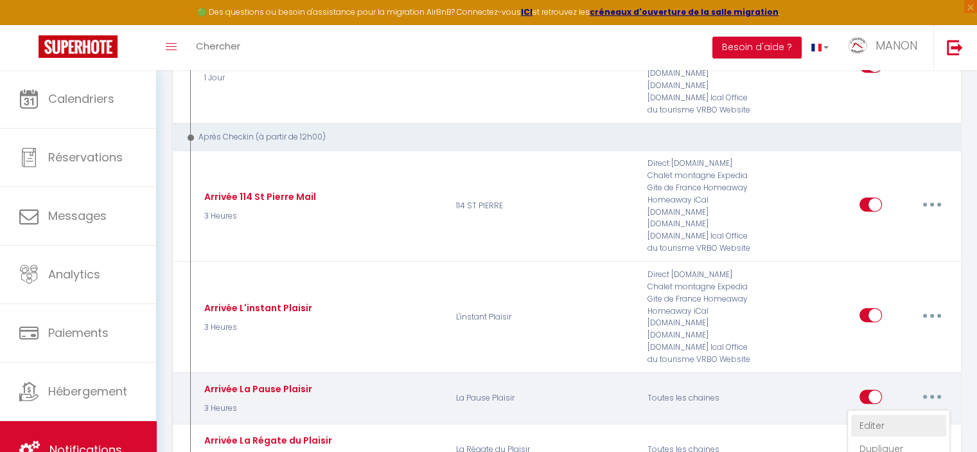
select select "if_deposit_is_paid"
checkbox input "true"
checkbox input "false"
radio input "true"
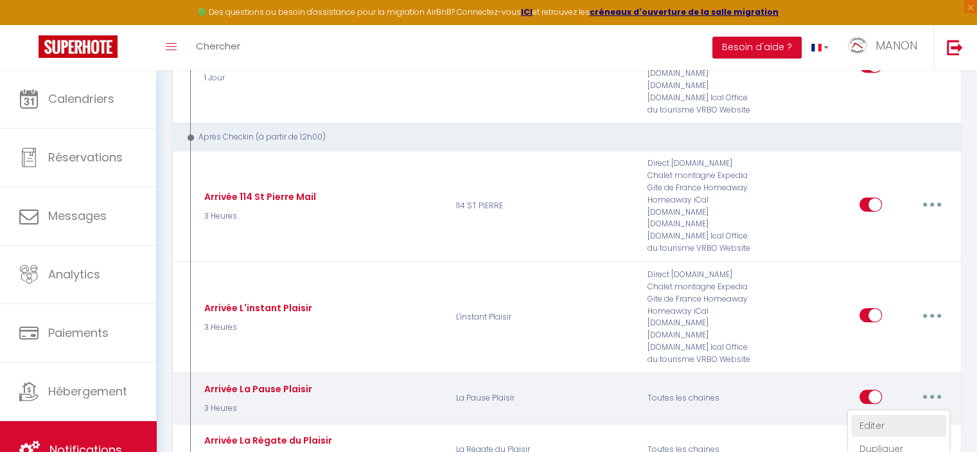
type input "Instructions d'arrivée La Pause Plaisir"
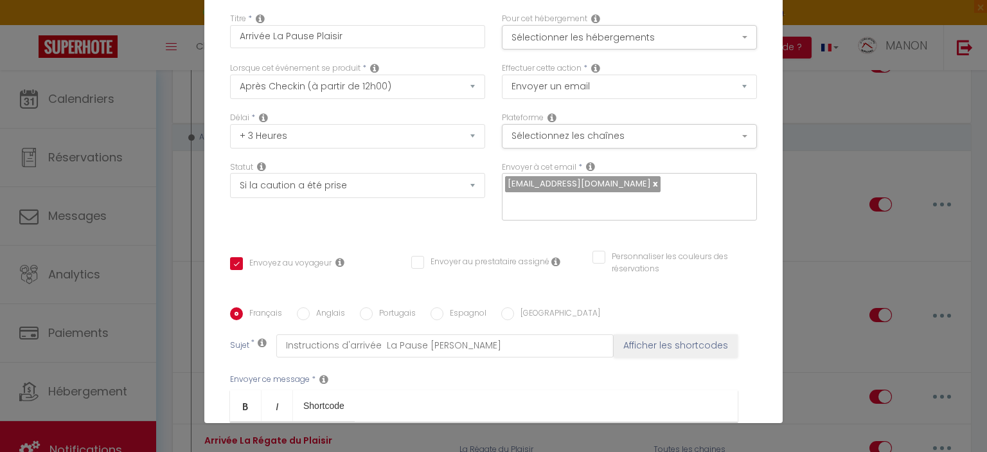
scroll to position [0, 0]
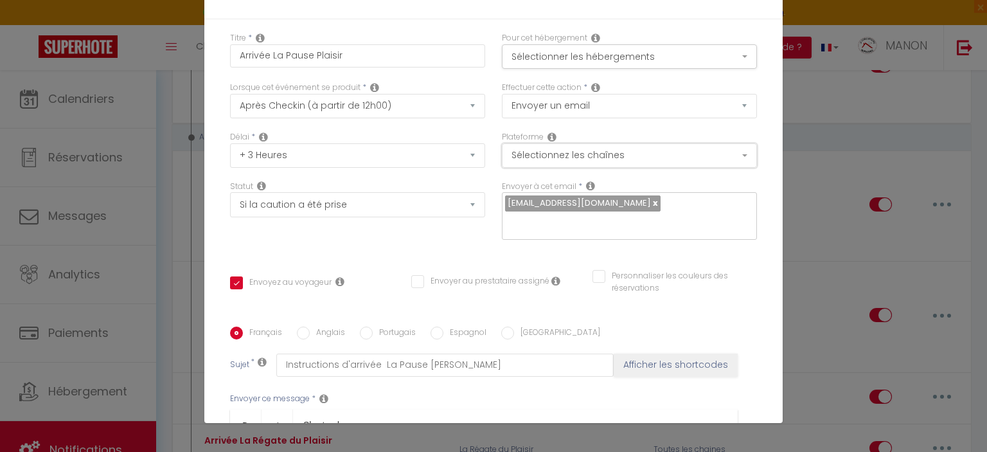
click at [667, 154] on button "Sélectionnez les chaînes" at bounding box center [629, 155] width 255 height 24
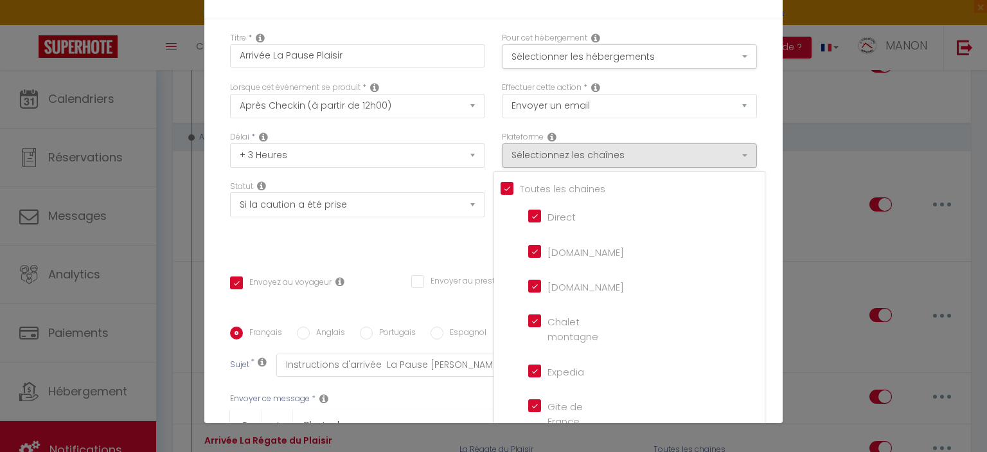
click at [576, 251] on input "[DOMAIN_NAME]" at bounding box center [564, 250] width 73 height 13
checkbox input "false"
checkbox input "true"
checkbox input "false"
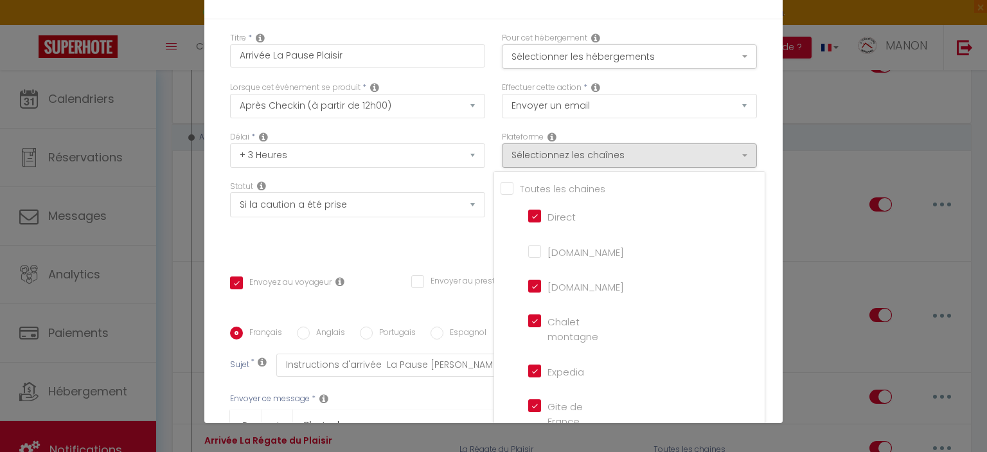
checkbox input "false"
click at [752, 137] on div "Titre * Arrivée La Pause Plaisir Pour cet hébergement Sélectionner les hébergem…" at bounding box center [493, 326] width 578 height 615
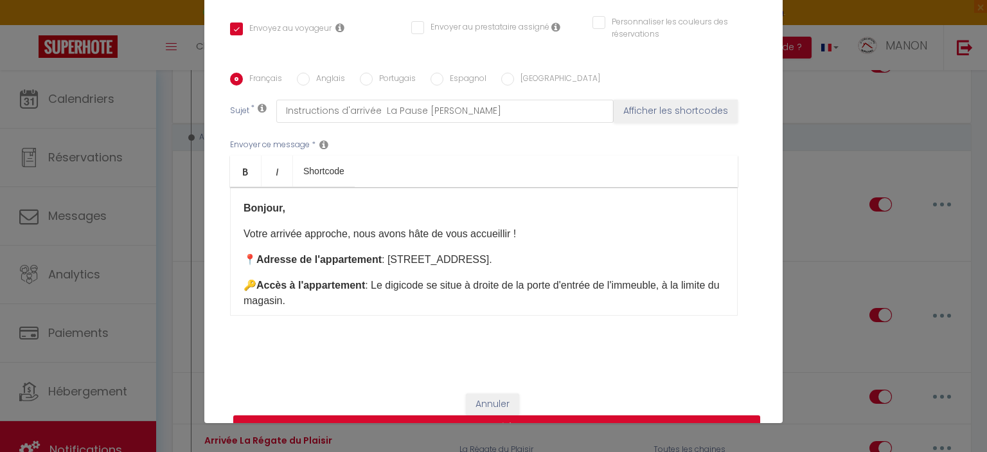
scroll to position [283, 0]
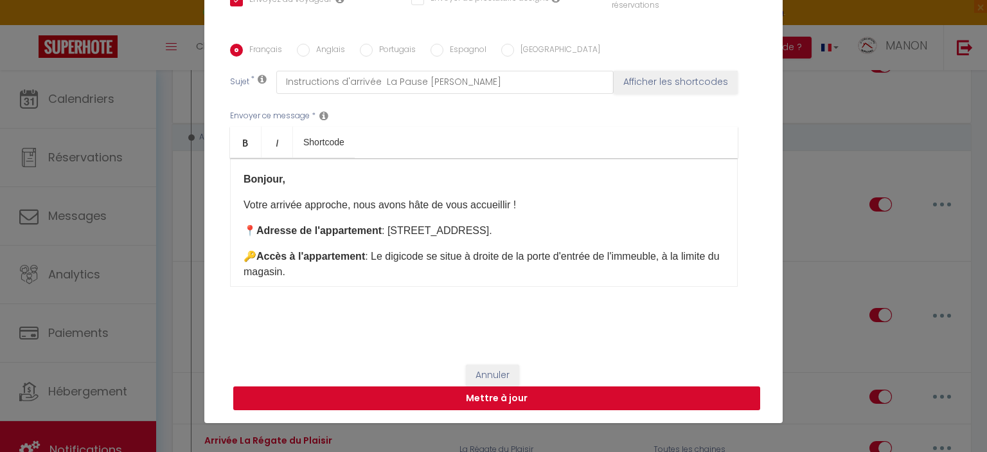
click at [571, 395] on button "Mettre à jour" at bounding box center [496, 398] width 527 height 24
checkbox input "true"
checkbox input "false"
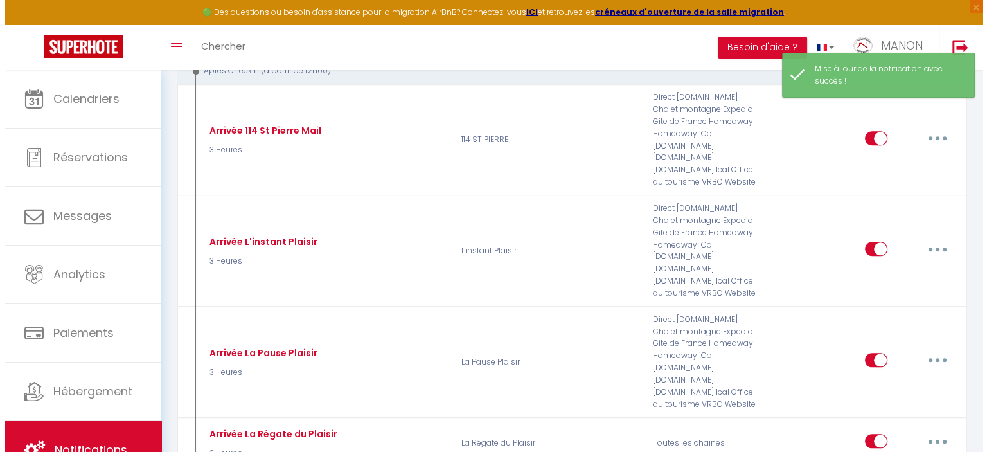
scroll to position [1396, 0]
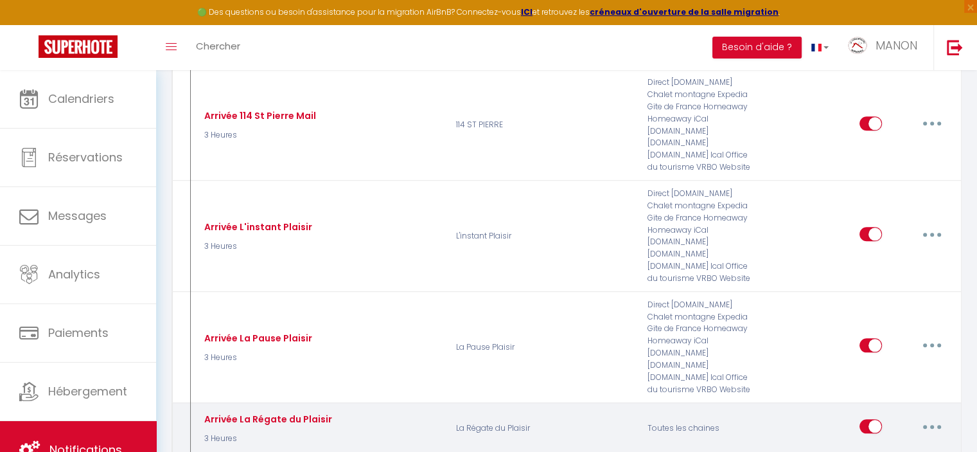
click at [937, 416] on button "button" at bounding box center [932, 426] width 36 height 21
click at [928, 445] on link "Editer" at bounding box center [898, 456] width 95 height 22
type input "Arrivée La Régate du Plaisir"
select select "3"
select select "3 Heures"
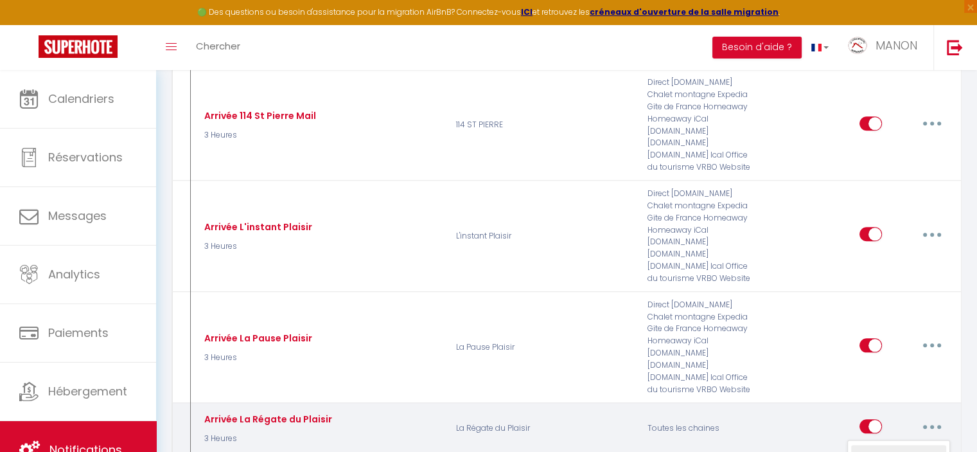
select select "if_deposit_is_paid"
checkbox input "true"
checkbox input "false"
radio input "true"
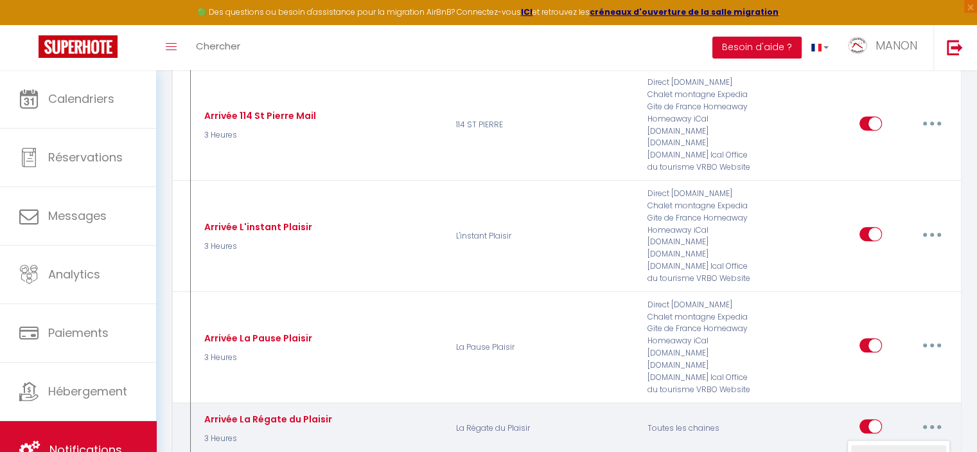
type input "Instructions d'arrivée "La Régate du Plaisir""
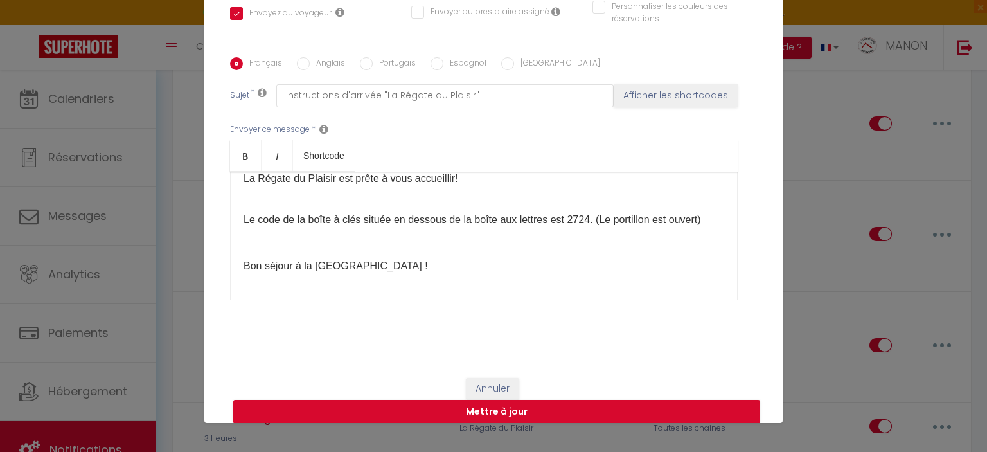
scroll to position [0, 0]
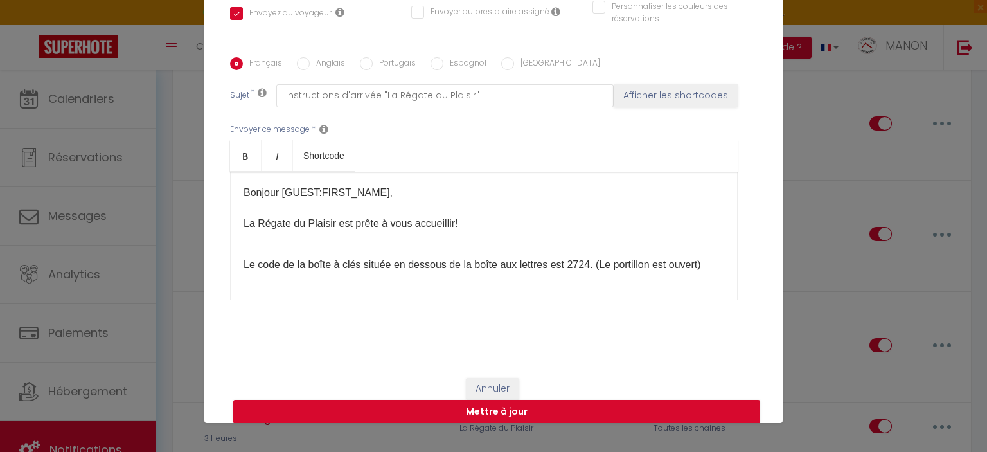
click at [592, 250] on p "Le code de la boîte à clés située en dessous de la boîte aux lettres est 2724. …" at bounding box center [484, 280] width 481 height 77
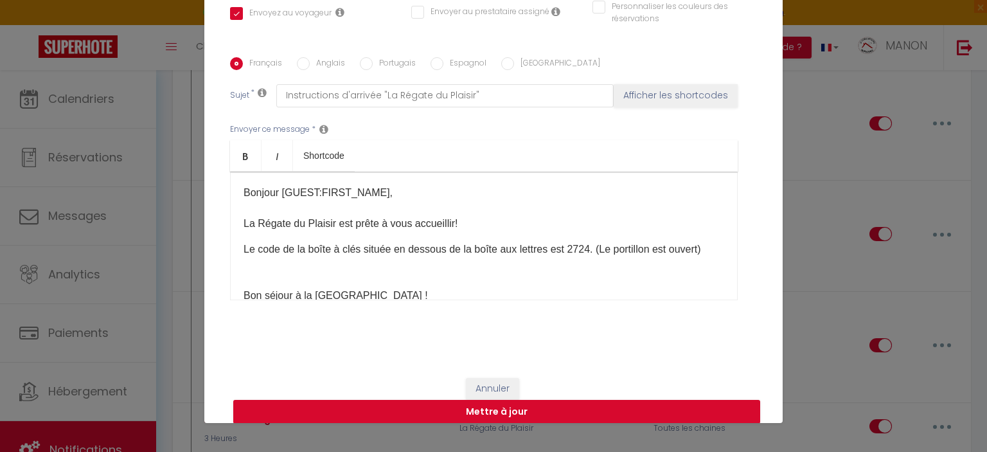
click at [497, 284] on p "Le code de la boîte à clés située en dessous de la boîte aux lettres est 2724. …" at bounding box center [484, 273] width 481 height 62
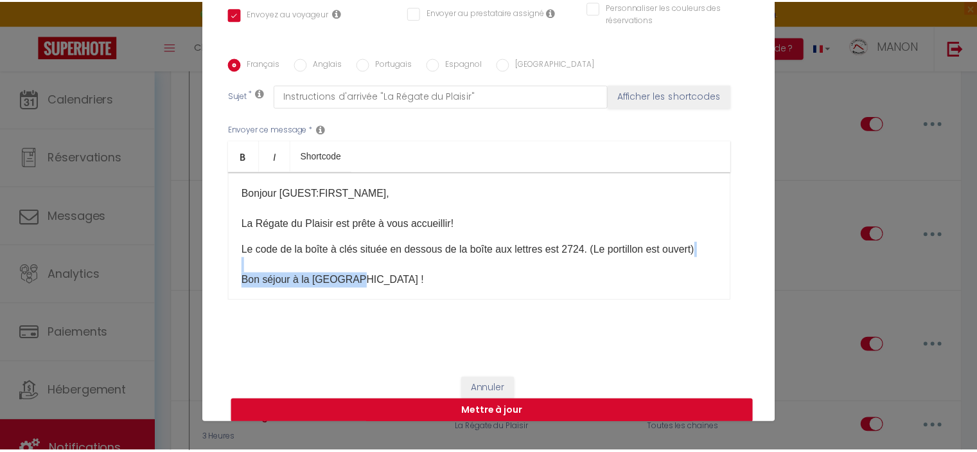
scroll to position [1, 0]
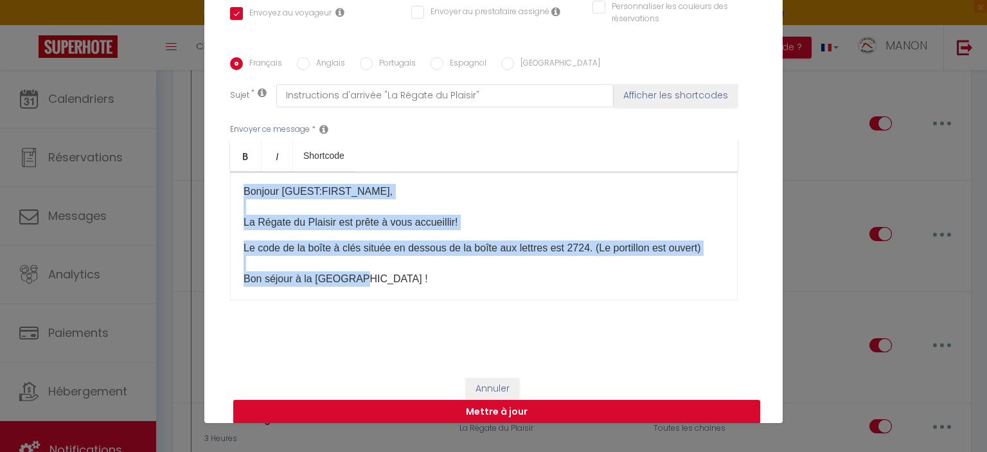
drag, startPoint x: 411, startPoint y: 294, endPoint x: 226, endPoint y: 185, distance: 214.6
click at [230, 185] on div "Bonjour [GUEST:FIRST_NAME],​ La Régate du Plaisir est prête à vous accueillir! …" at bounding box center [484, 236] width 508 height 129
copy div "Bonjour [GUEST:FIRST_NAME],​ La Régate du Plaisir est prête à vous accueillir! …"
click at [486, 392] on button "Annuler" at bounding box center [492, 389] width 53 height 22
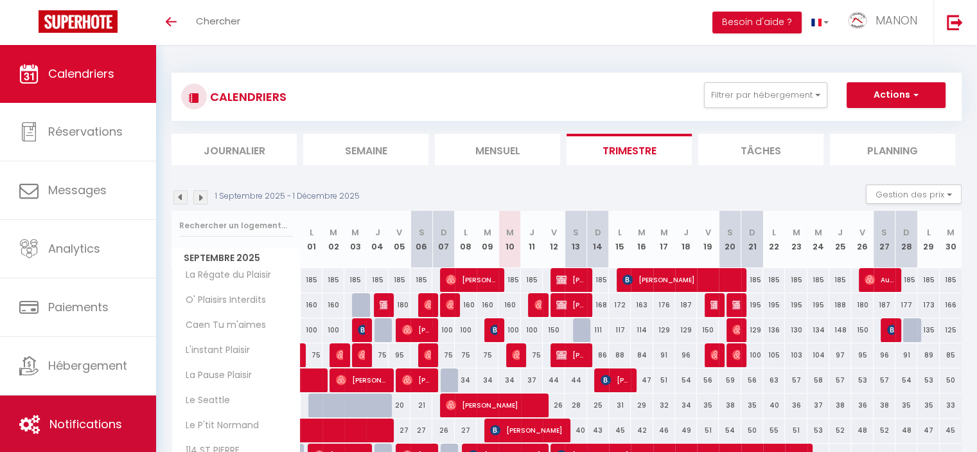
click at [80, 423] on span "Notifications" at bounding box center [85, 424] width 73 height 16
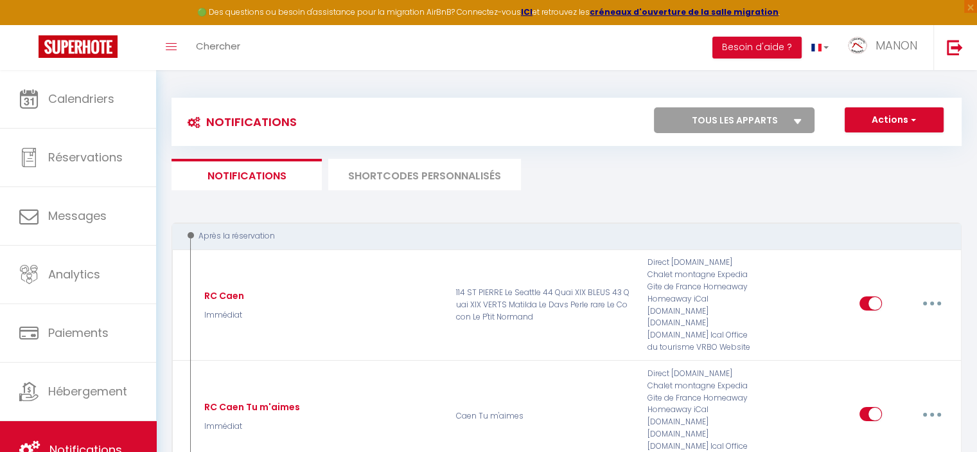
select select
checkbox input "false"
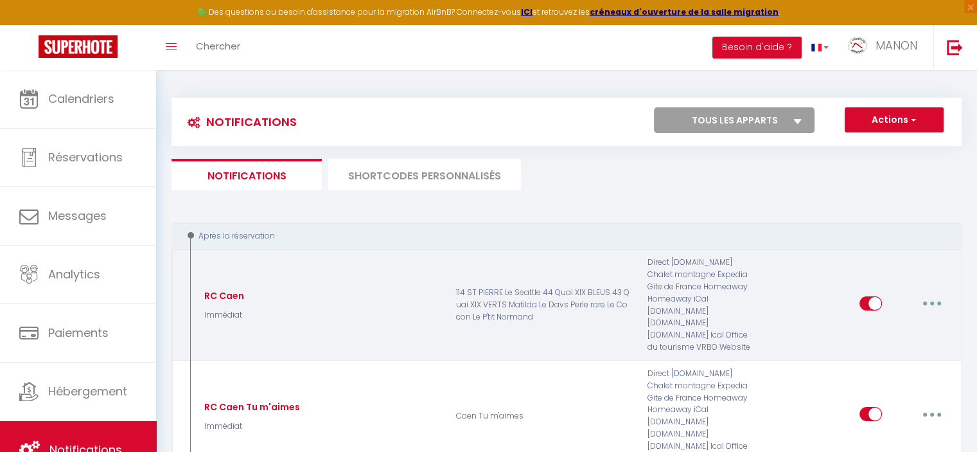
select select
checkbox input "false"
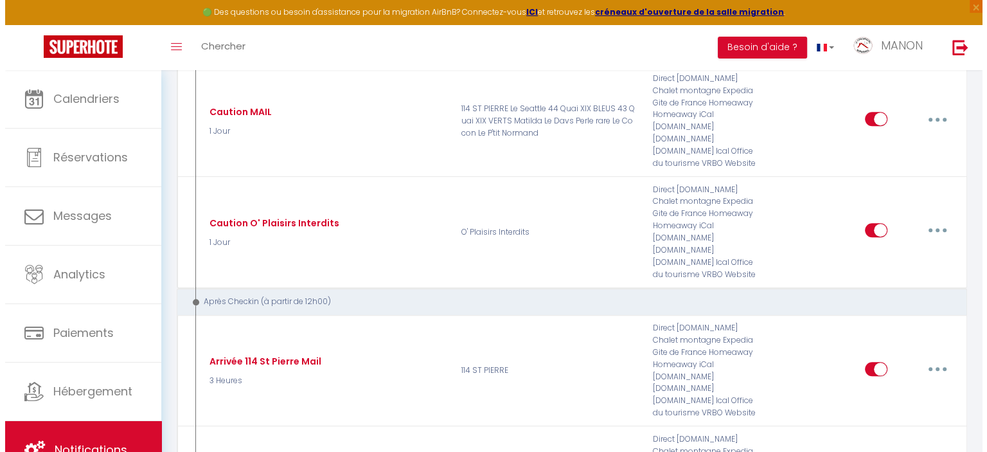
scroll to position [1216, 0]
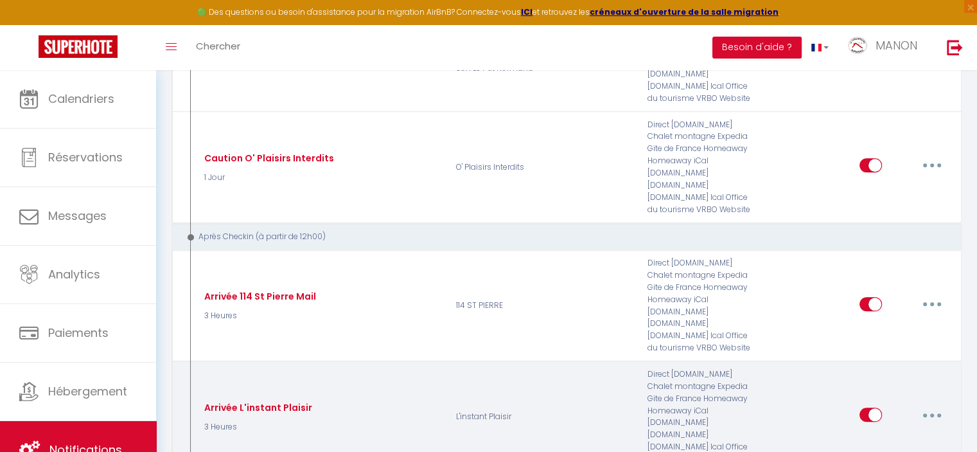
click at [925, 404] on button "button" at bounding box center [932, 414] width 36 height 21
click at [915, 433] on link "Editer" at bounding box center [898, 444] width 95 height 22
type input "Arrivée L'instant Plaisir"
select select "3"
select select "3 Heures"
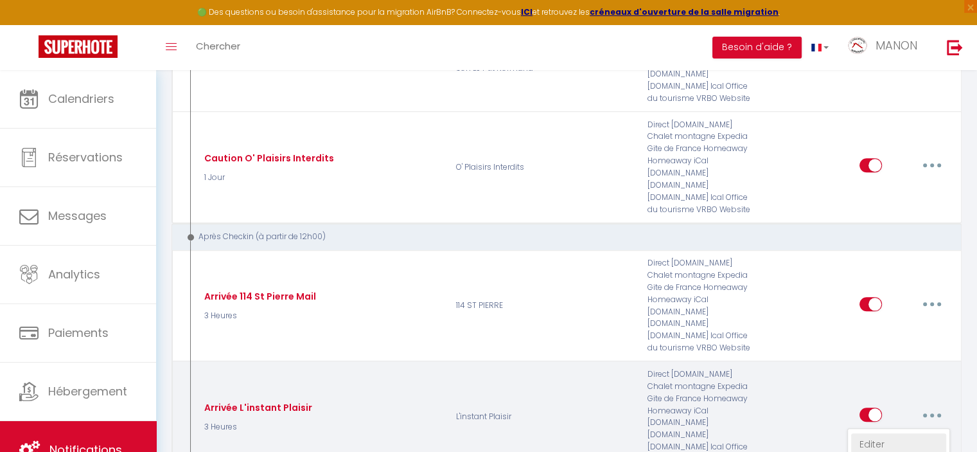
select select "if_deposit_is_paid"
checkbox input "true"
checkbox input "false"
radio input "true"
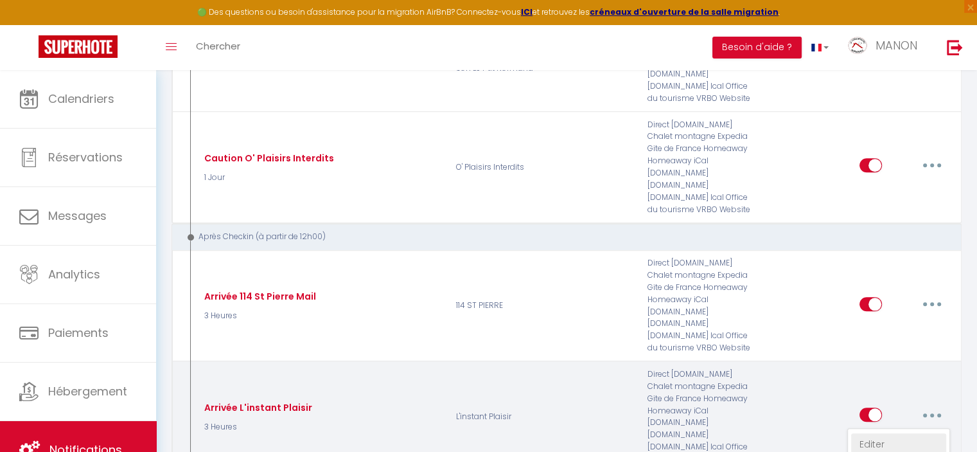
type input "Instructions d'arrivée L'instant Plaisir"
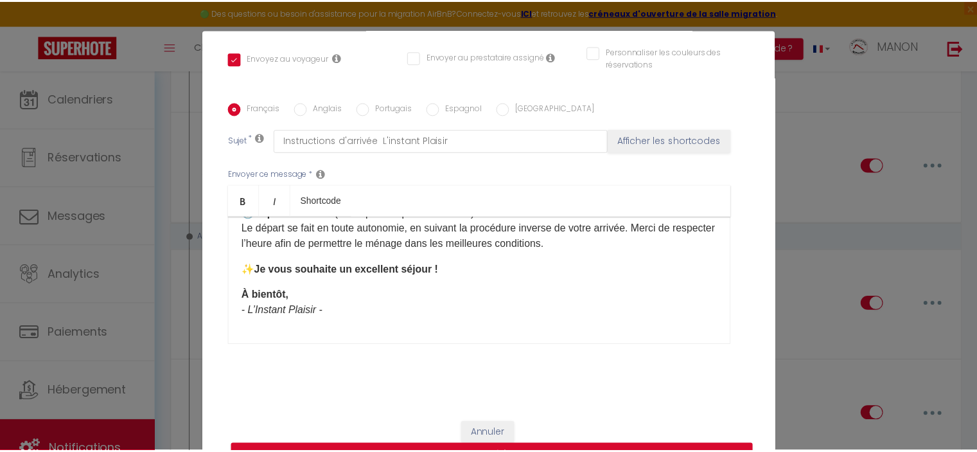
scroll to position [0, 0]
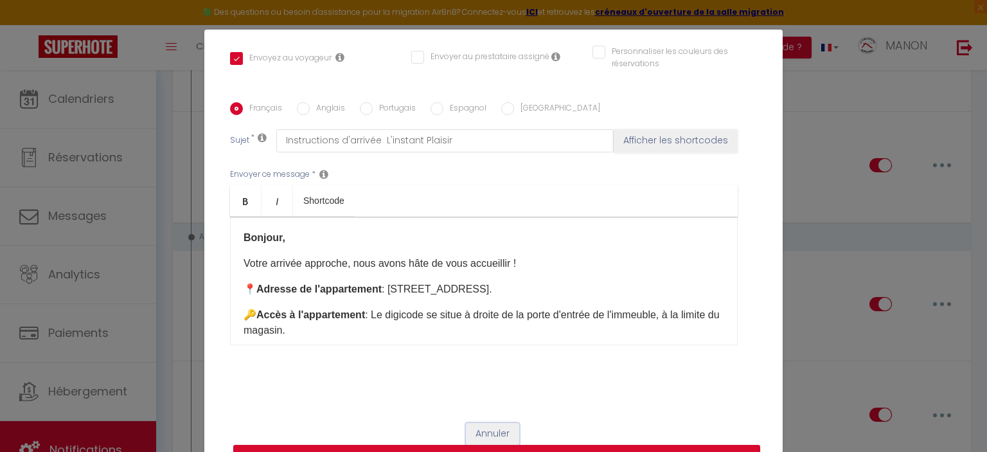
click at [493, 429] on button "Annuler" at bounding box center [492, 434] width 53 height 22
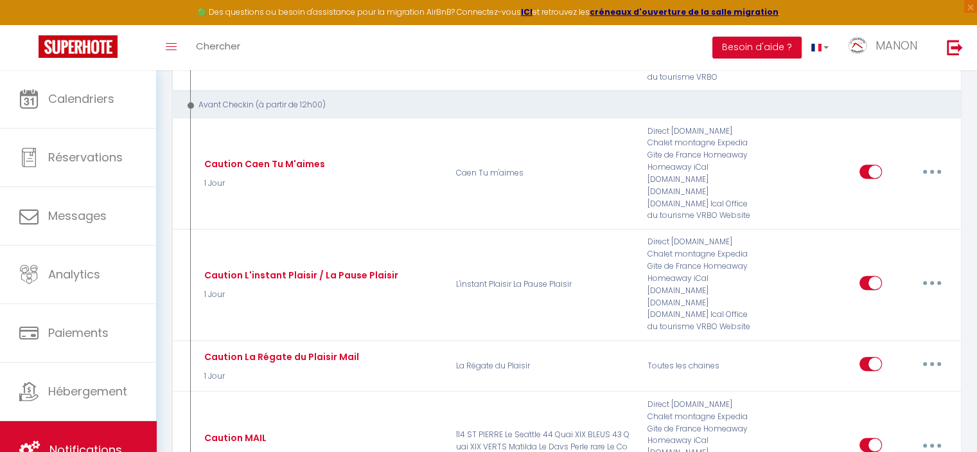
scroll to position [821, 0]
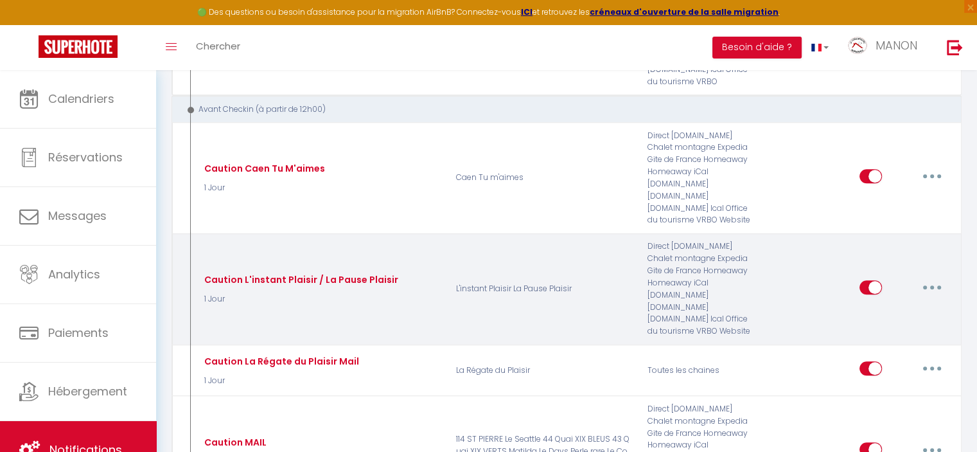
click at [929, 277] on button "button" at bounding box center [932, 287] width 36 height 21
click at [907, 305] on link "Editer" at bounding box center [898, 316] width 95 height 22
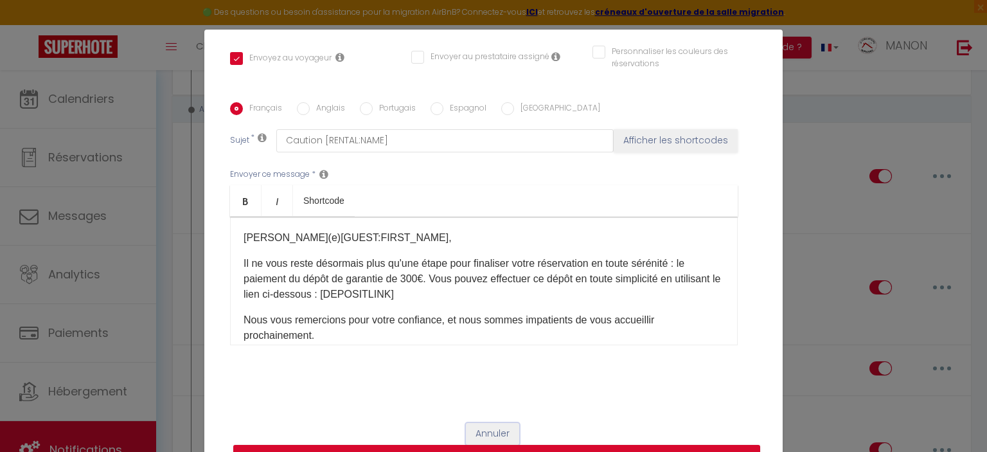
click at [493, 441] on button "Annuler" at bounding box center [492, 434] width 53 height 22
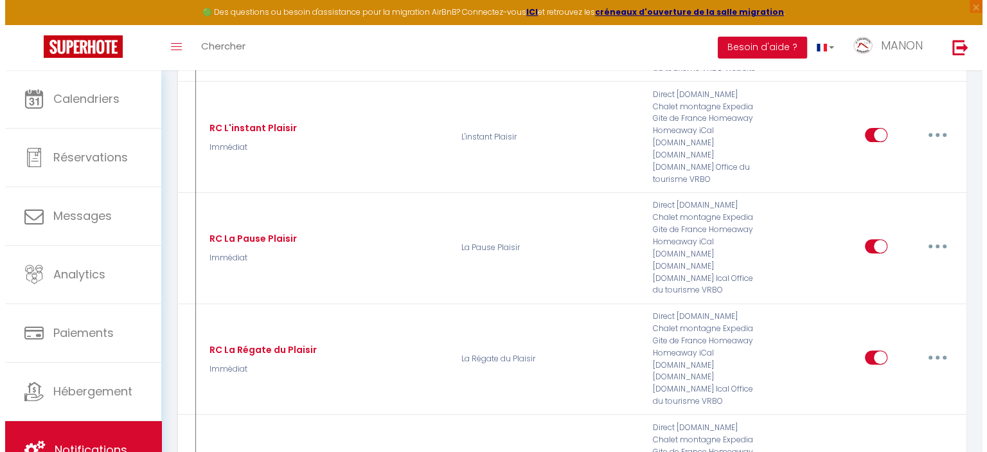
scroll to position [386, 0]
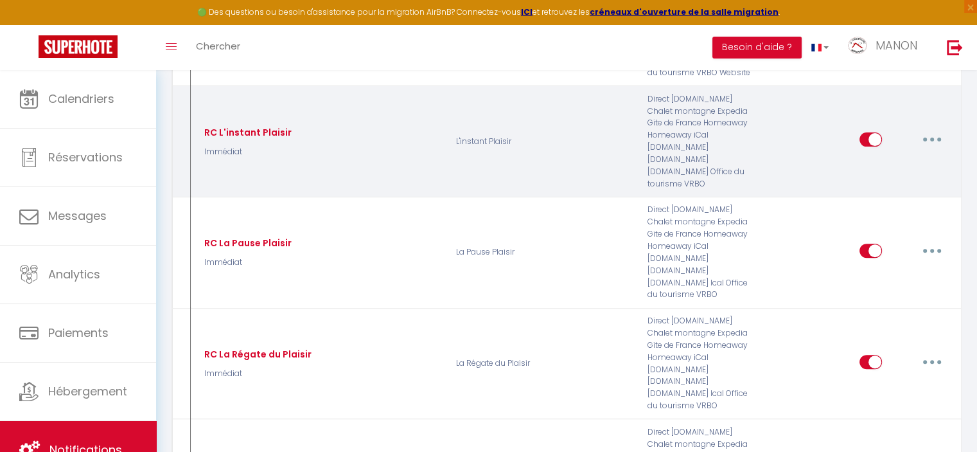
click at [933, 138] on icon "button" at bounding box center [932, 140] width 4 height 4
click at [920, 158] on link "Editer" at bounding box center [898, 169] width 95 height 22
type input "RC L'instant Plaisir"
select select "1"
select select "Immédiat"
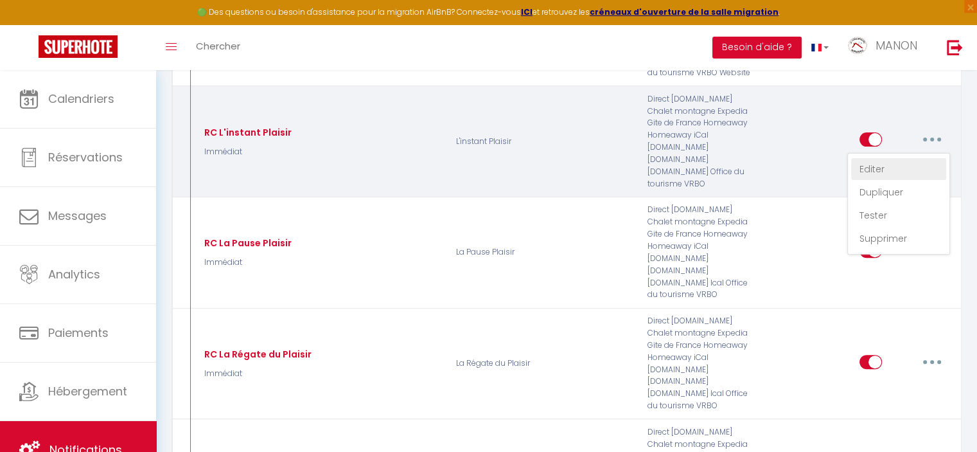
checkbox input "true"
checkbox input "false"
type input "Réservation Confirmée [RENTAL:NAME]"
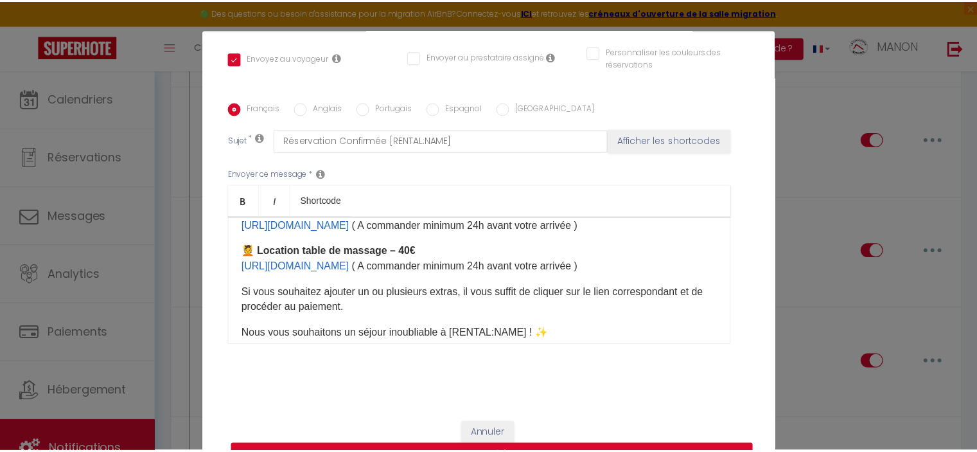
scroll to position [673, 0]
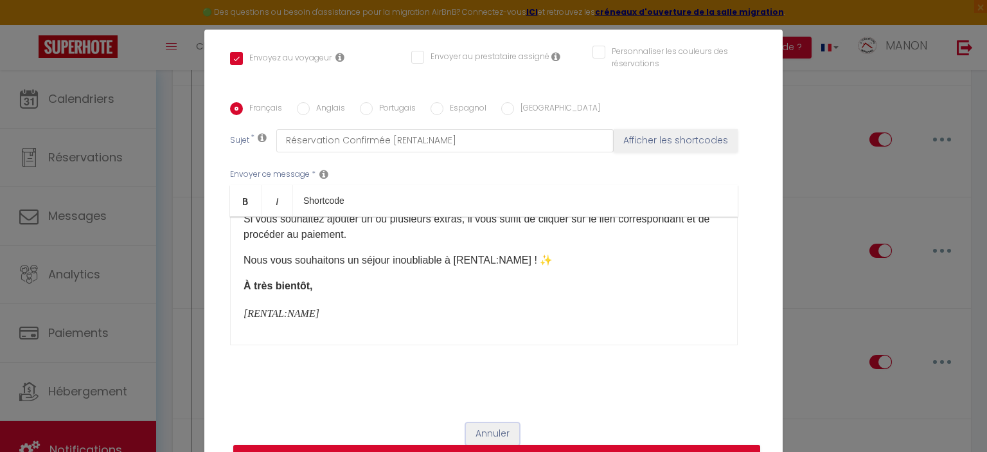
click at [466, 434] on button "Annuler" at bounding box center [492, 434] width 53 height 22
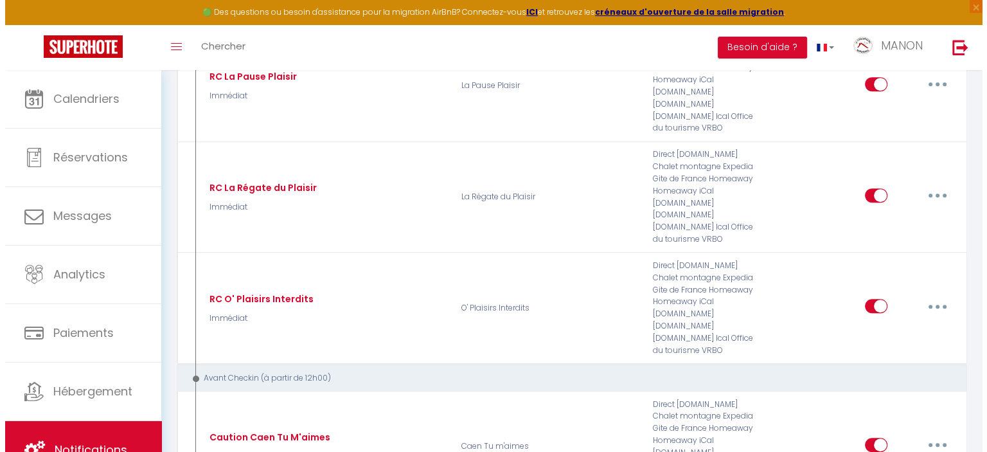
scroll to position [557, 0]
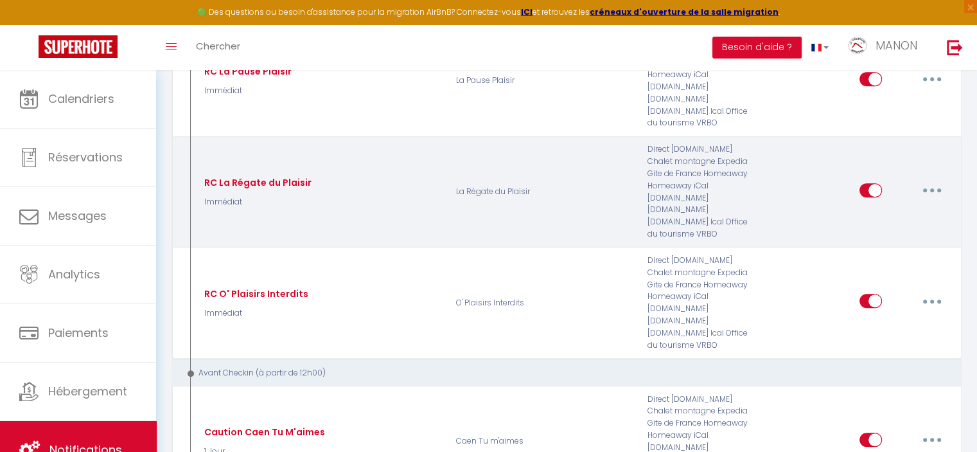
click at [935, 180] on button "button" at bounding box center [932, 190] width 36 height 21
click at [926, 208] on link "Editer" at bounding box center [898, 219] width 95 height 22
type input "RC La Régate du Plaisir"
checkbox input "true"
checkbox input "false"
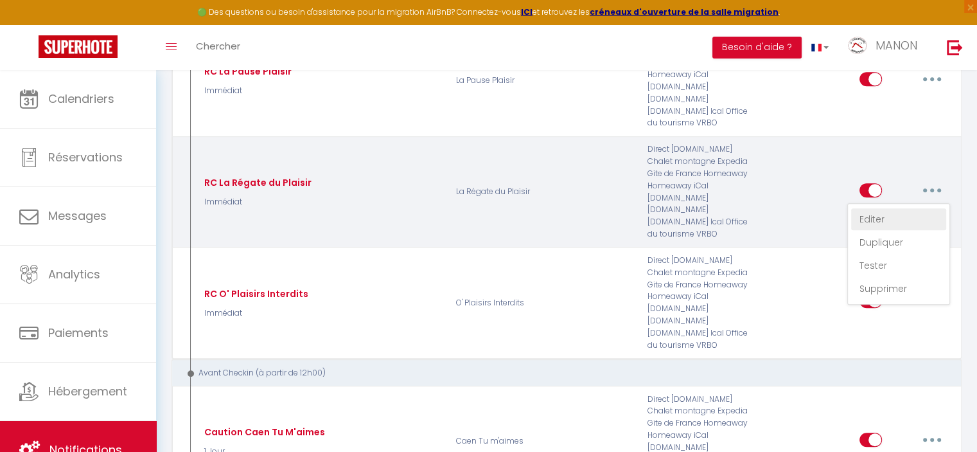
checkbox input "false"
type input "Réservation confirmée La Régate du Plaisir"
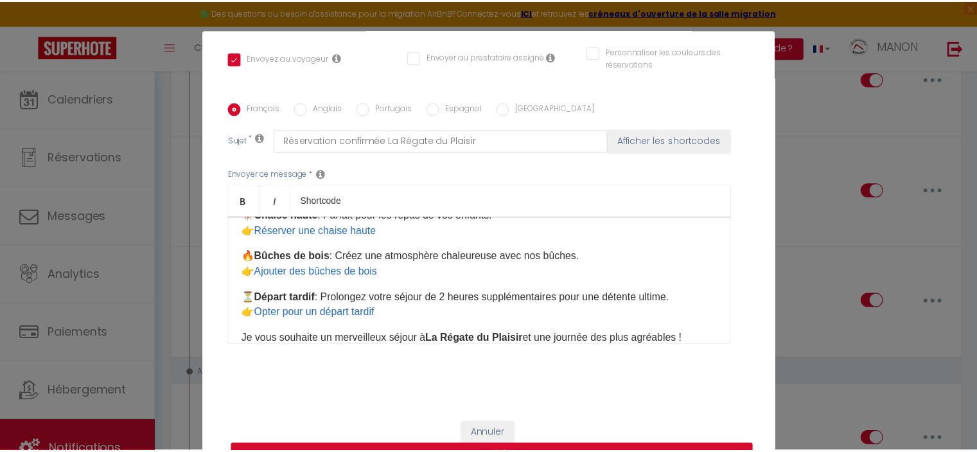
scroll to position [528, 0]
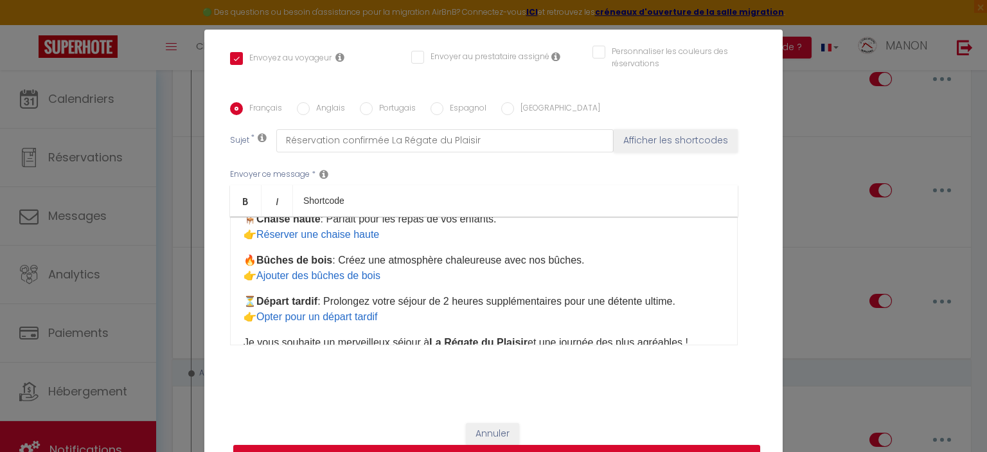
click at [660, 283] on p "🔥 Bûches de bois : Créez une atmosphère chaleureuse avec nos bûches. 👉 Ajouter …" at bounding box center [484, 268] width 481 height 31
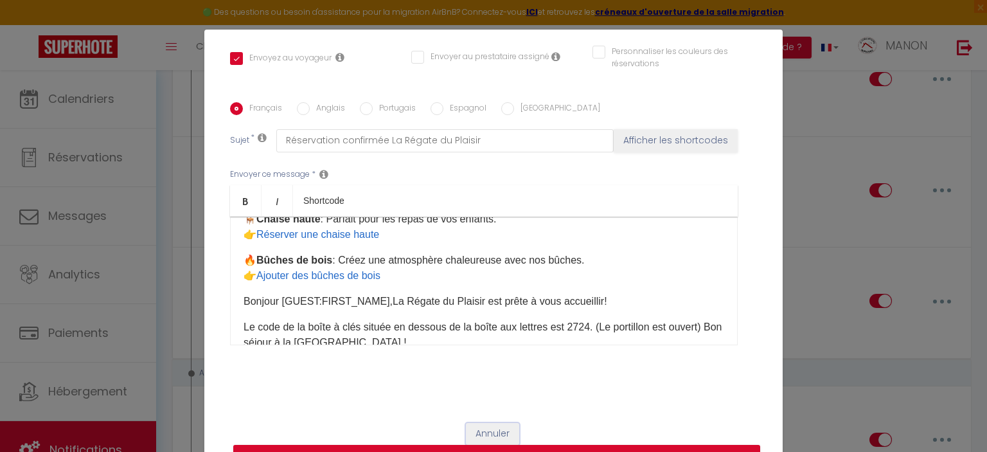
click at [488, 434] on button "Annuler" at bounding box center [492, 434] width 53 height 22
